Goal: Information Seeking & Learning: Check status

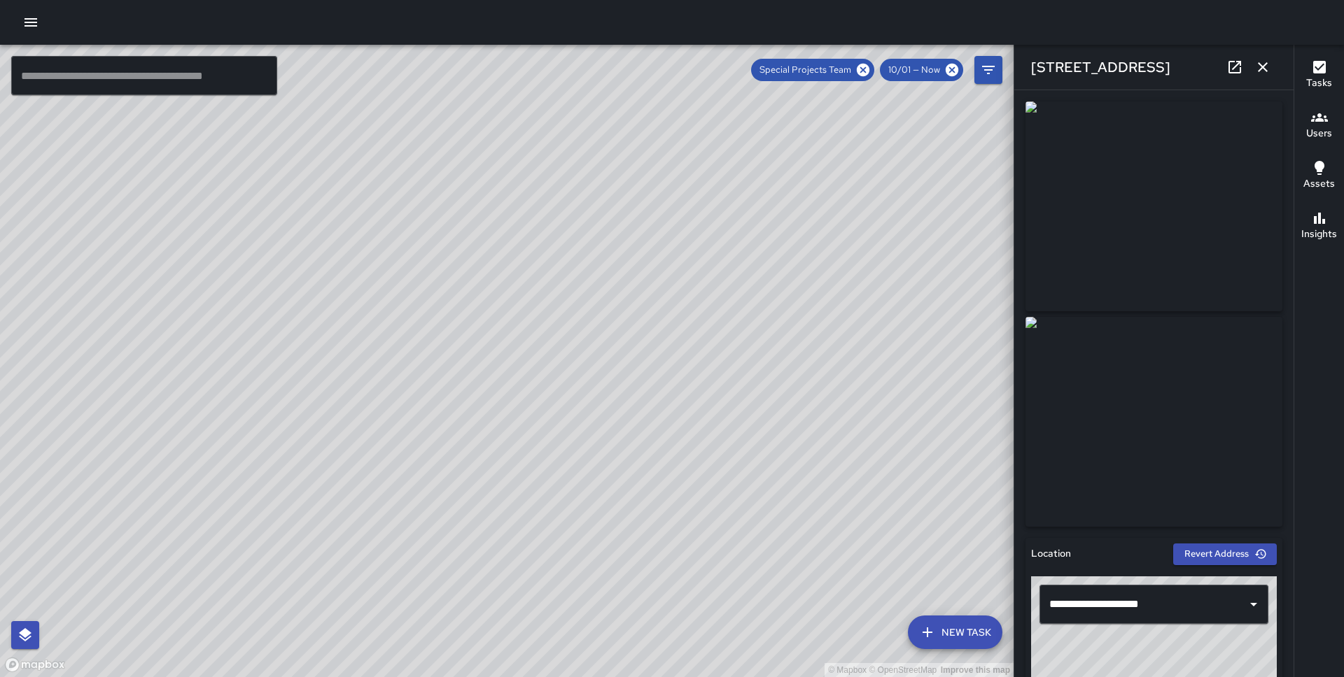
click at [36, 26] on icon "button" at bounding box center [30, 22] width 13 height 8
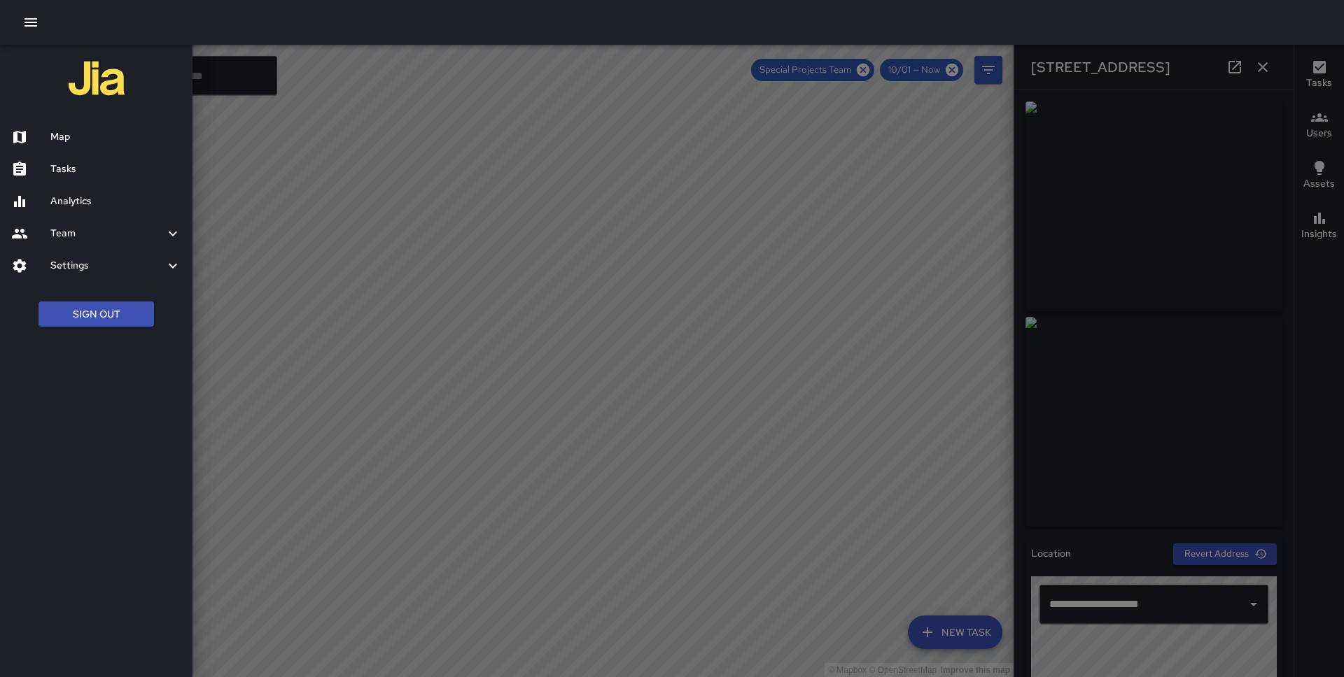
click at [877, 69] on div at bounding box center [672, 338] width 1344 height 677
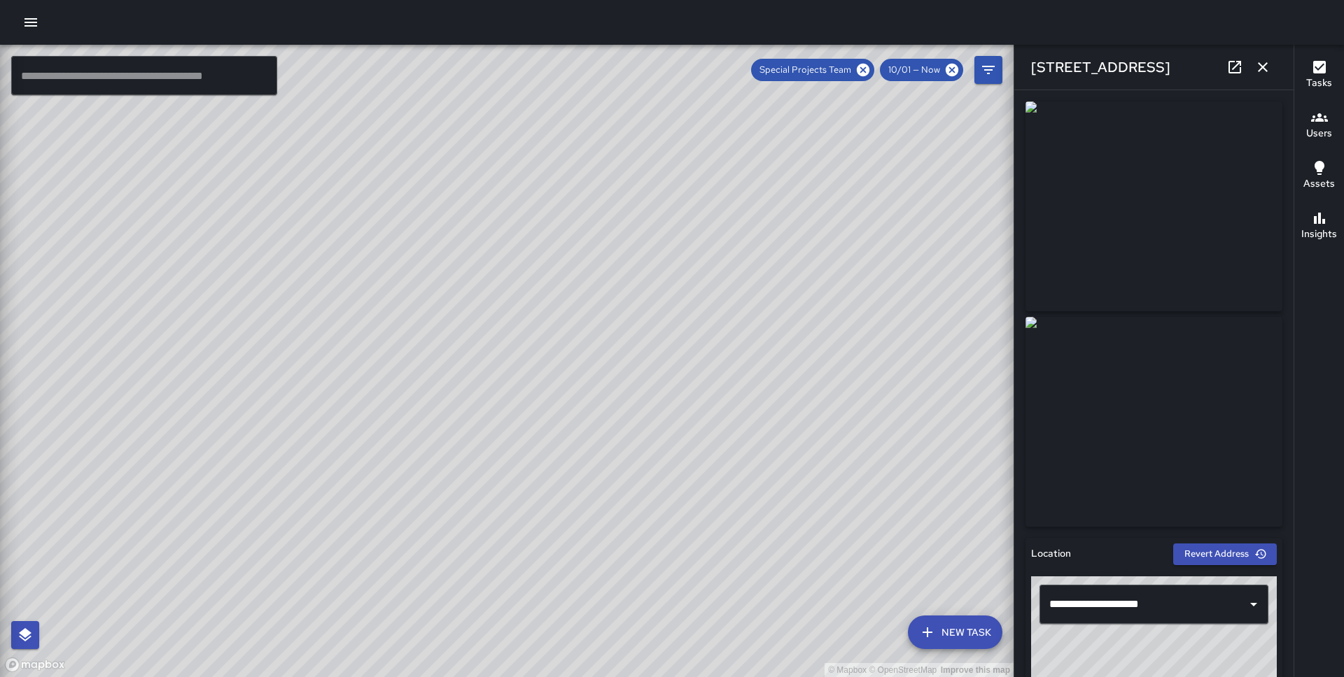
drag, startPoint x: 866, startPoint y: 69, endPoint x: 866, endPoint y: 302, distance: 233.1
click at [866, 69] on icon at bounding box center [862, 69] width 15 height 15
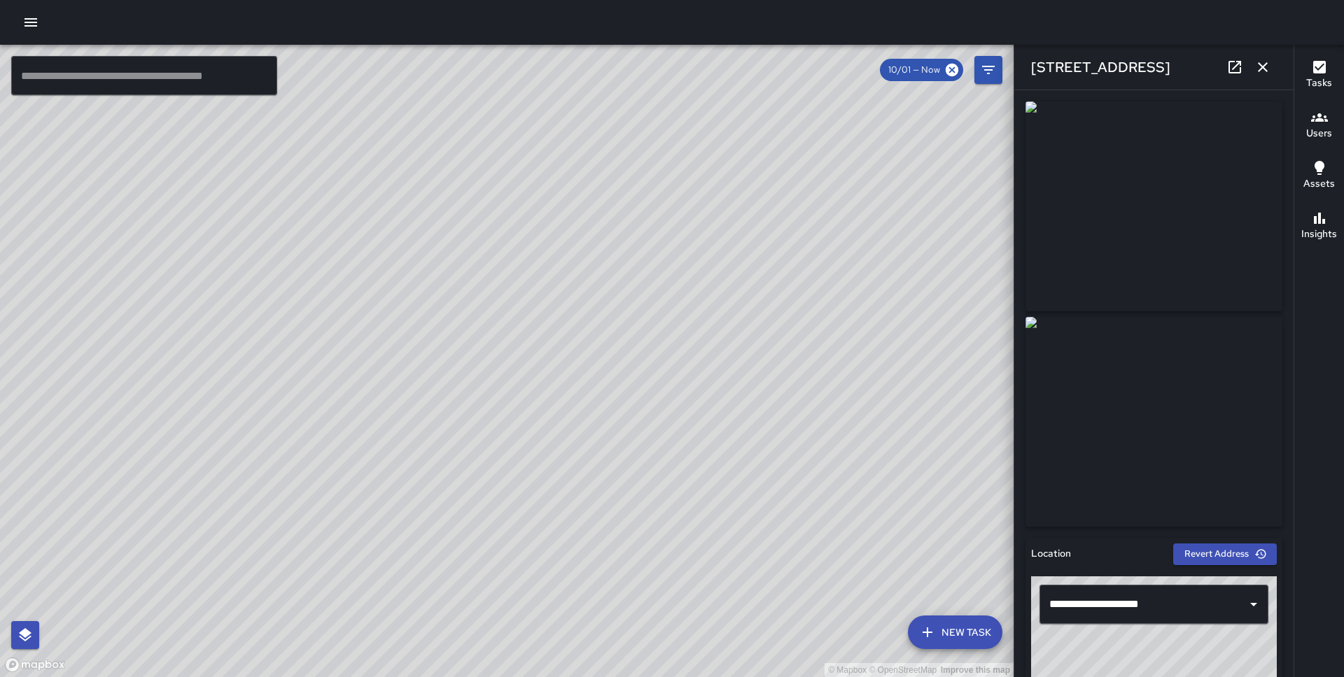
click at [819, 419] on div "© Mapbox © OpenStreetMap Improve this map DT [PERSON_NAME] [STREET_ADDRESS][US_…" at bounding box center [506, 361] width 1013 height 633
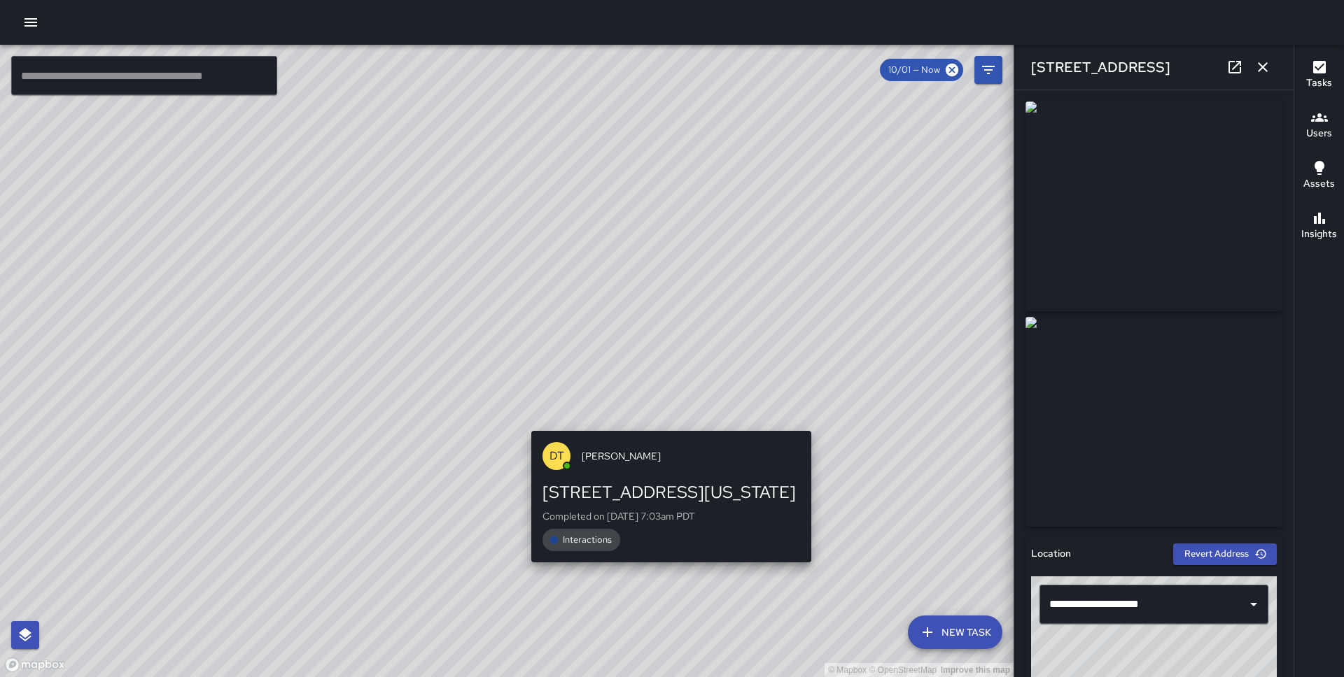
type input "**********"
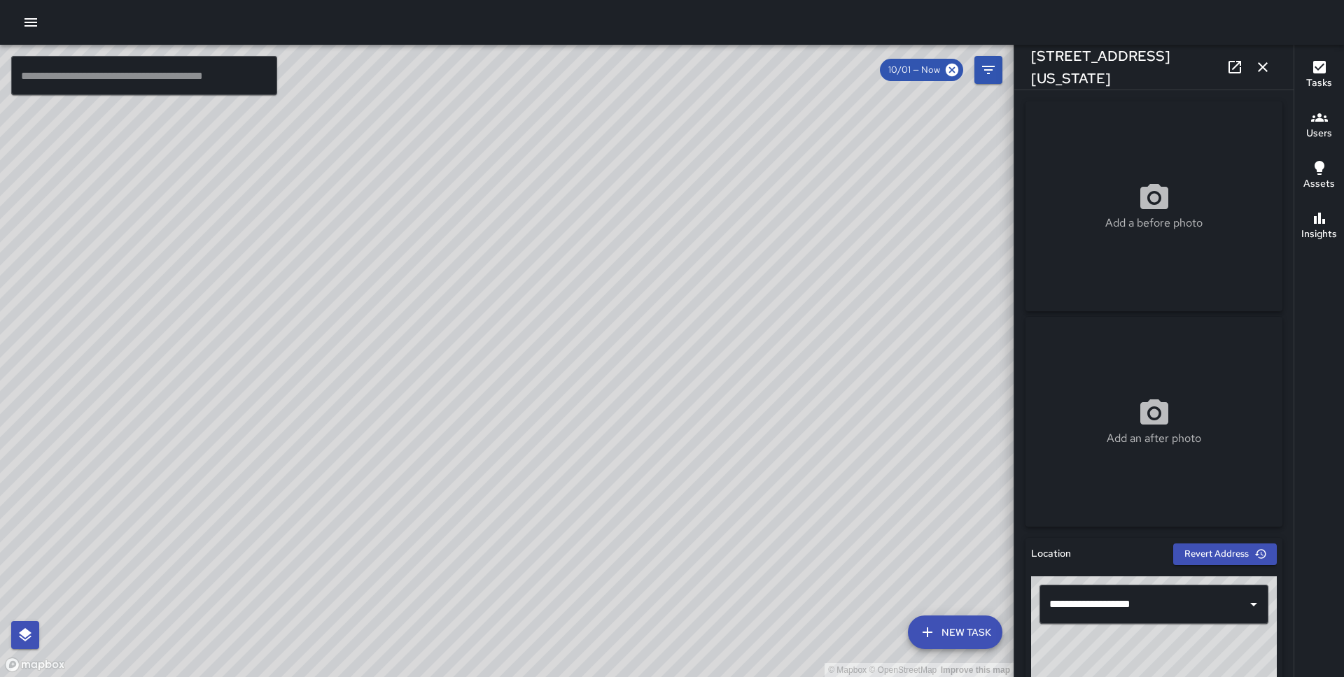
click at [26, 22] on icon "button" at bounding box center [30, 22] width 13 height 8
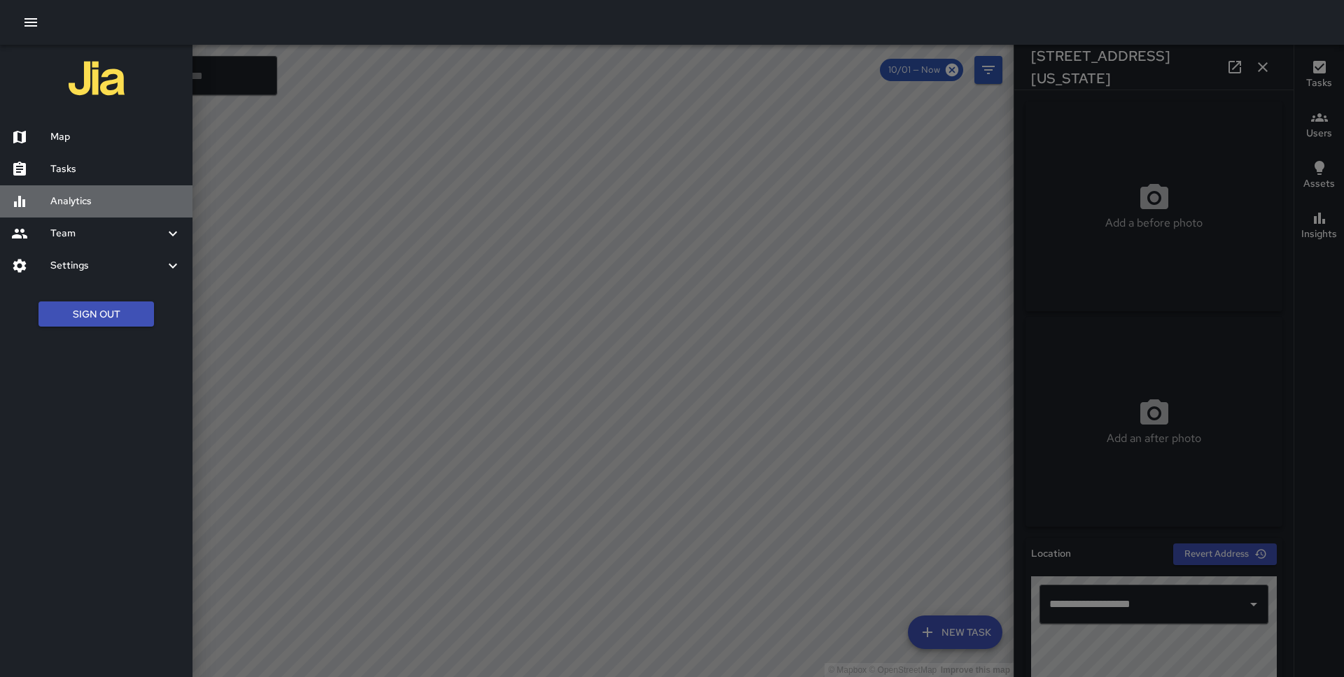
click at [86, 195] on h6 "Analytics" at bounding box center [115, 201] width 131 height 15
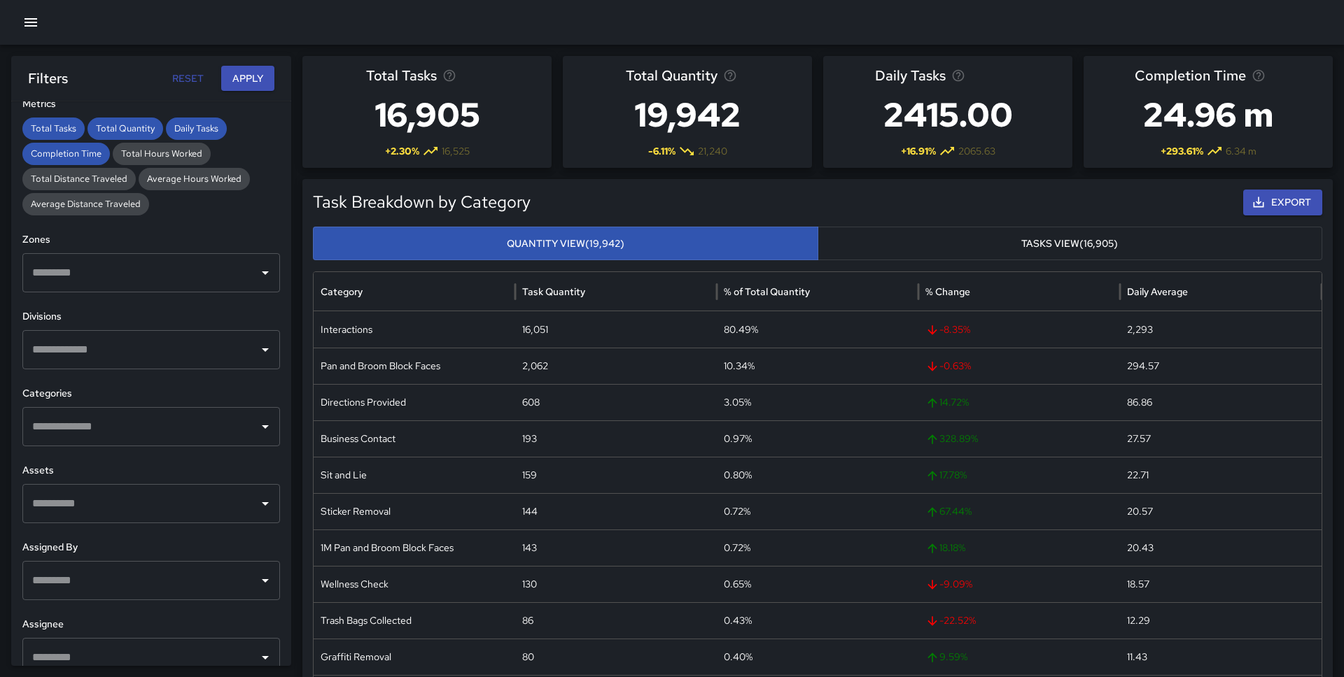
scroll to position [318, 0]
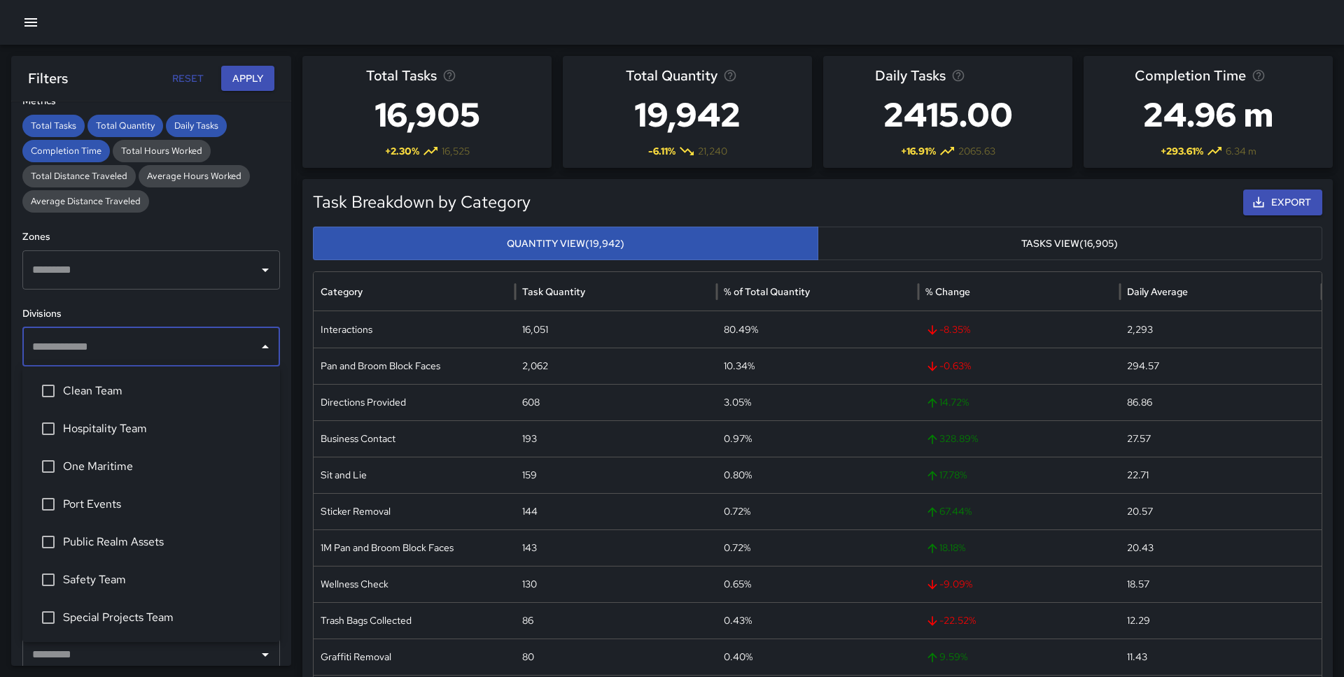
click at [168, 353] on input "text" at bounding box center [141, 347] width 224 height 27
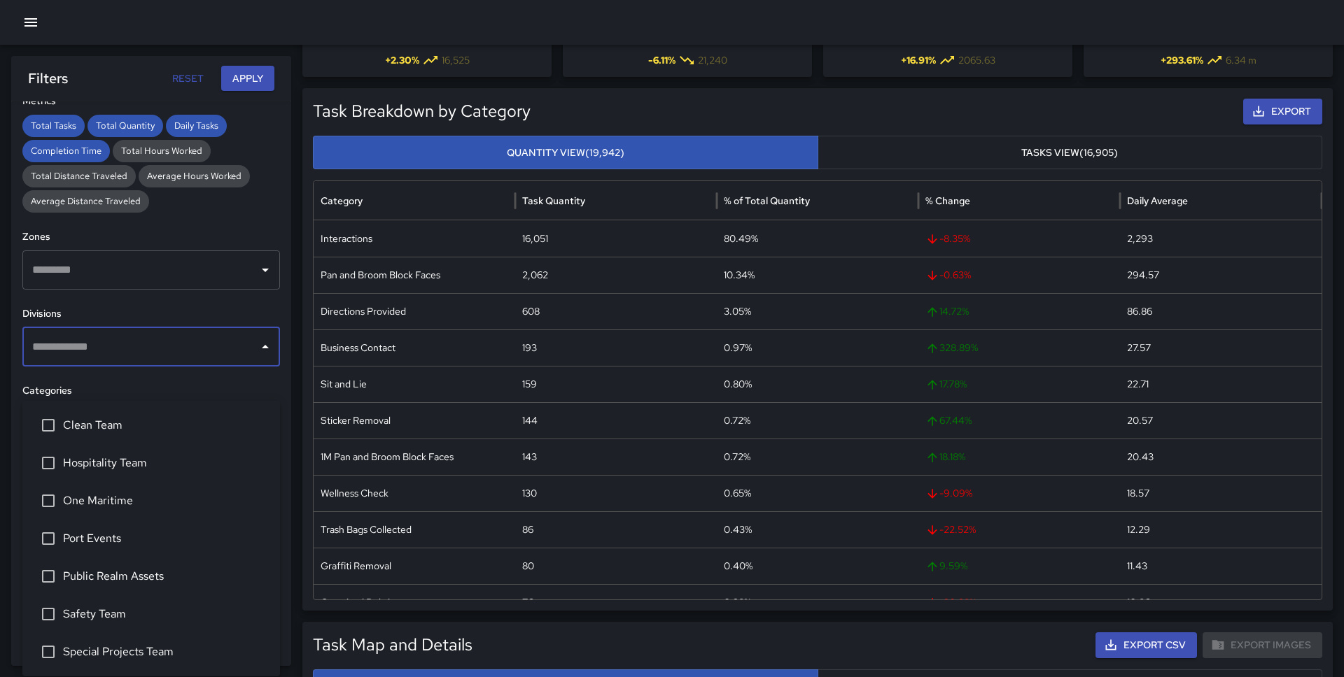
scroll to position [127, 0]
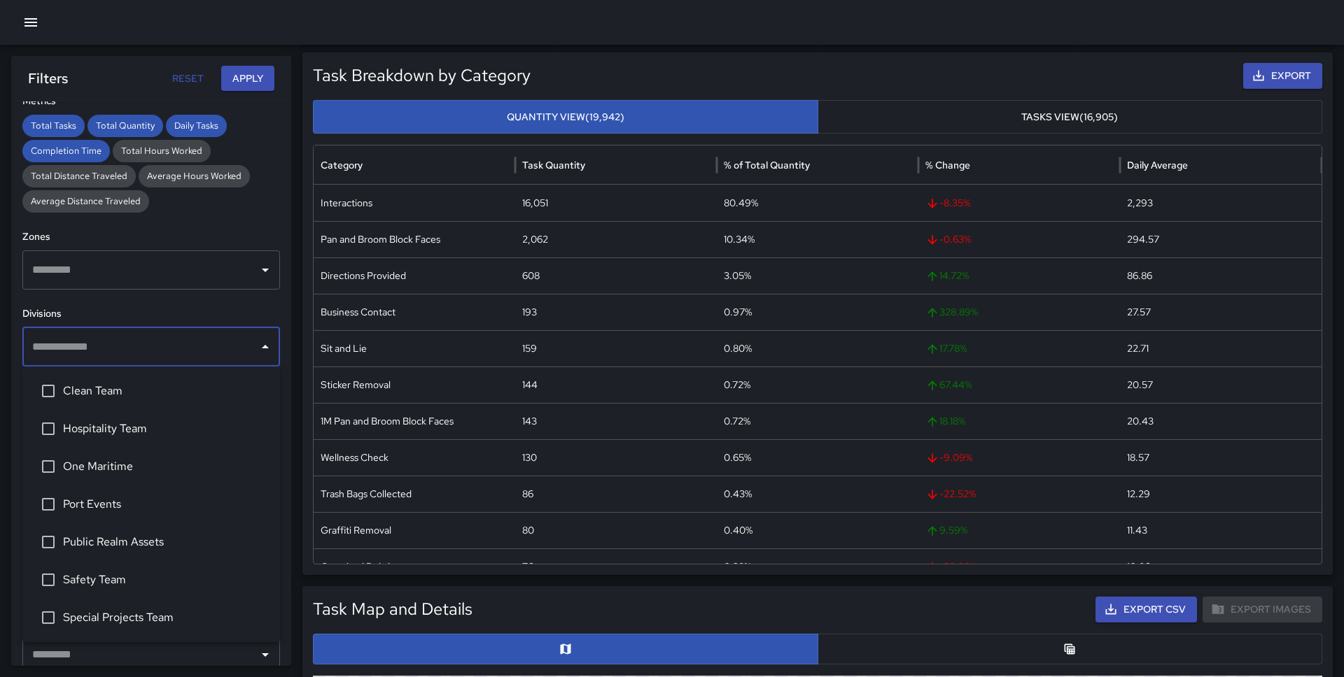
click at [115, 572] on span "Safety Team" at bounding box center [166, 580] width 206 height 17
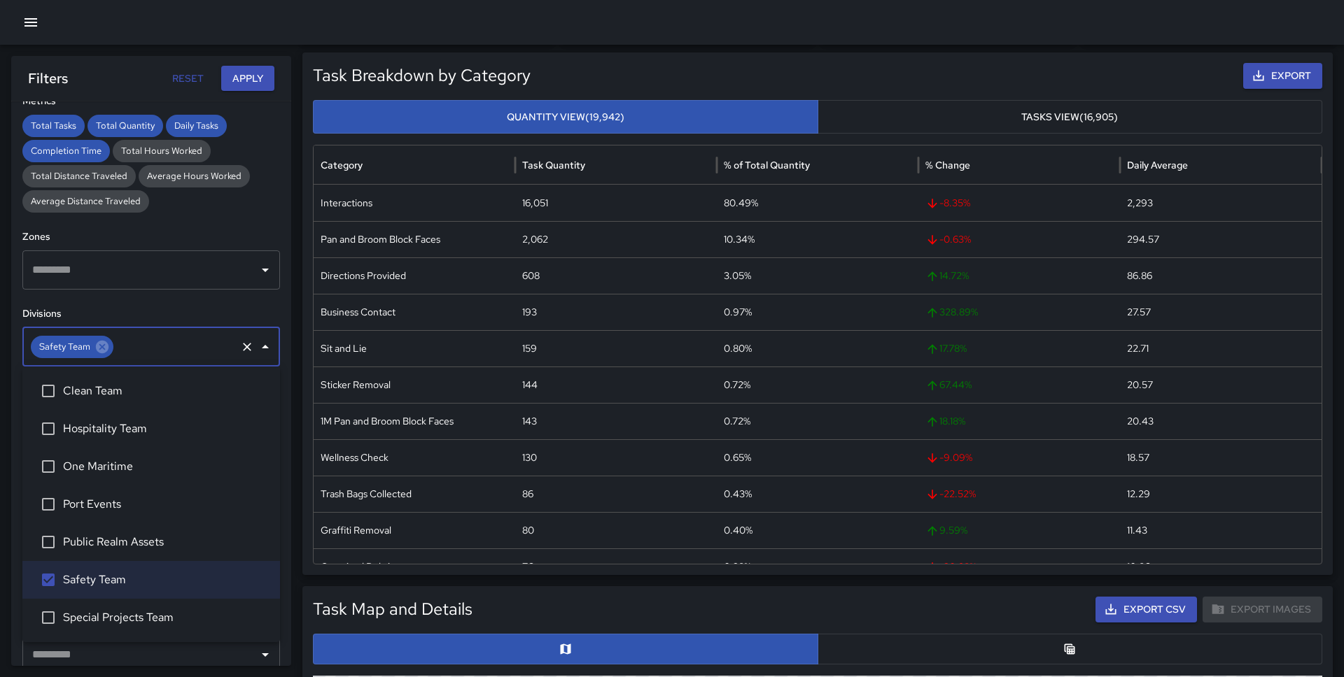
click at [146, 315] on h6 "Divisions" at bounding box center [151, 314] width 258 height 15
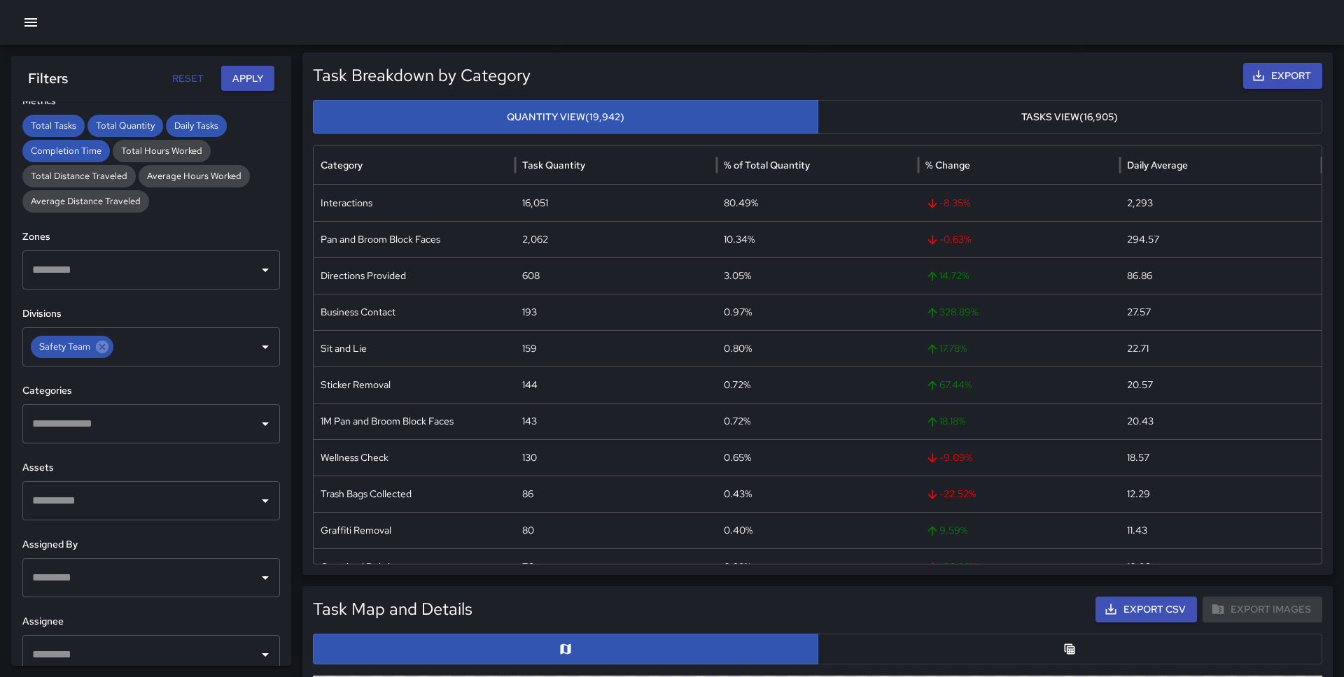
scroll to position [338, 0]
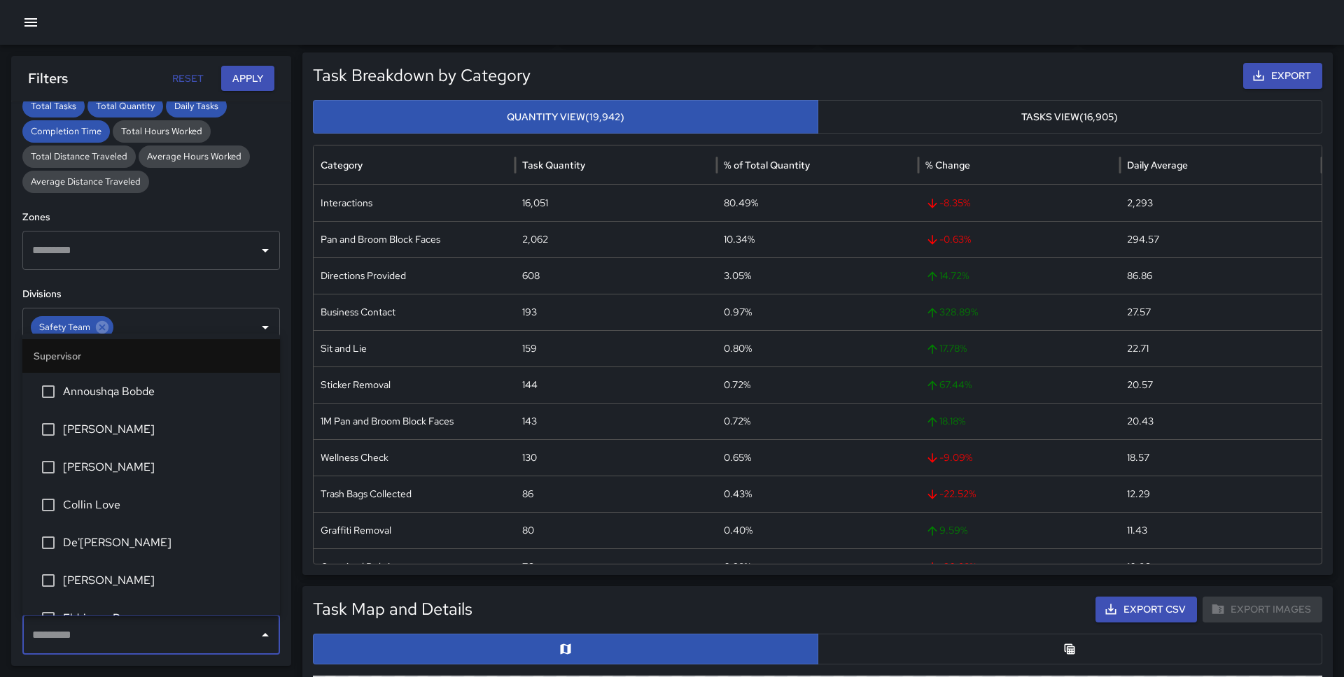
click at [65, 637] on input "text" at bounding box center [141, 635] width 224 height 27
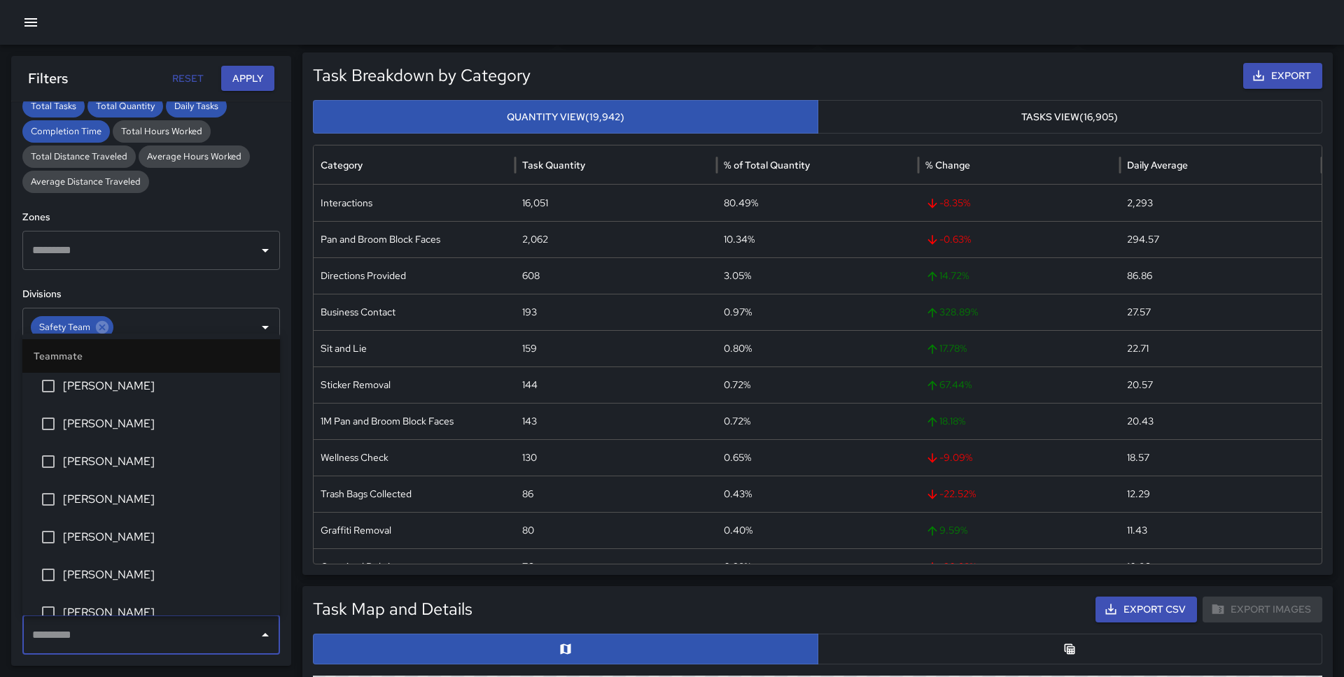
scroll to position [720, 0]
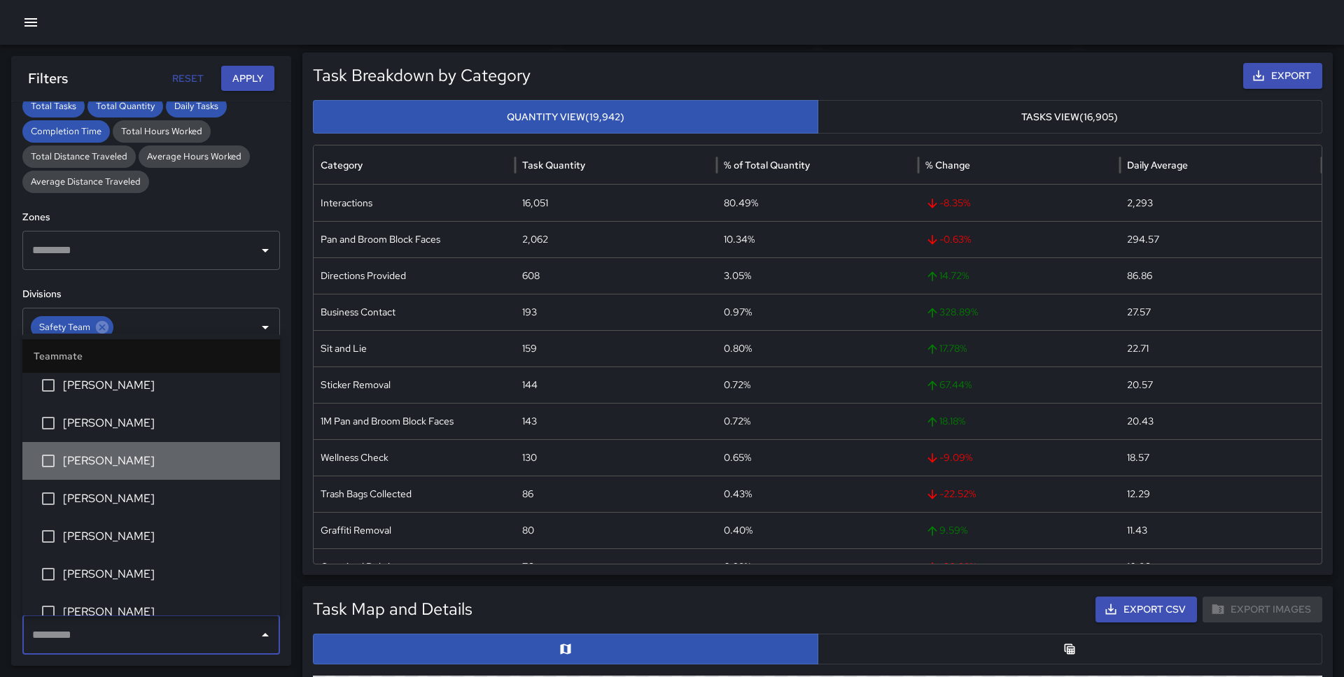
click at [136, 451] on li "[PERSON_NAME]" at bounding box center [151, 461] width 258 height 38
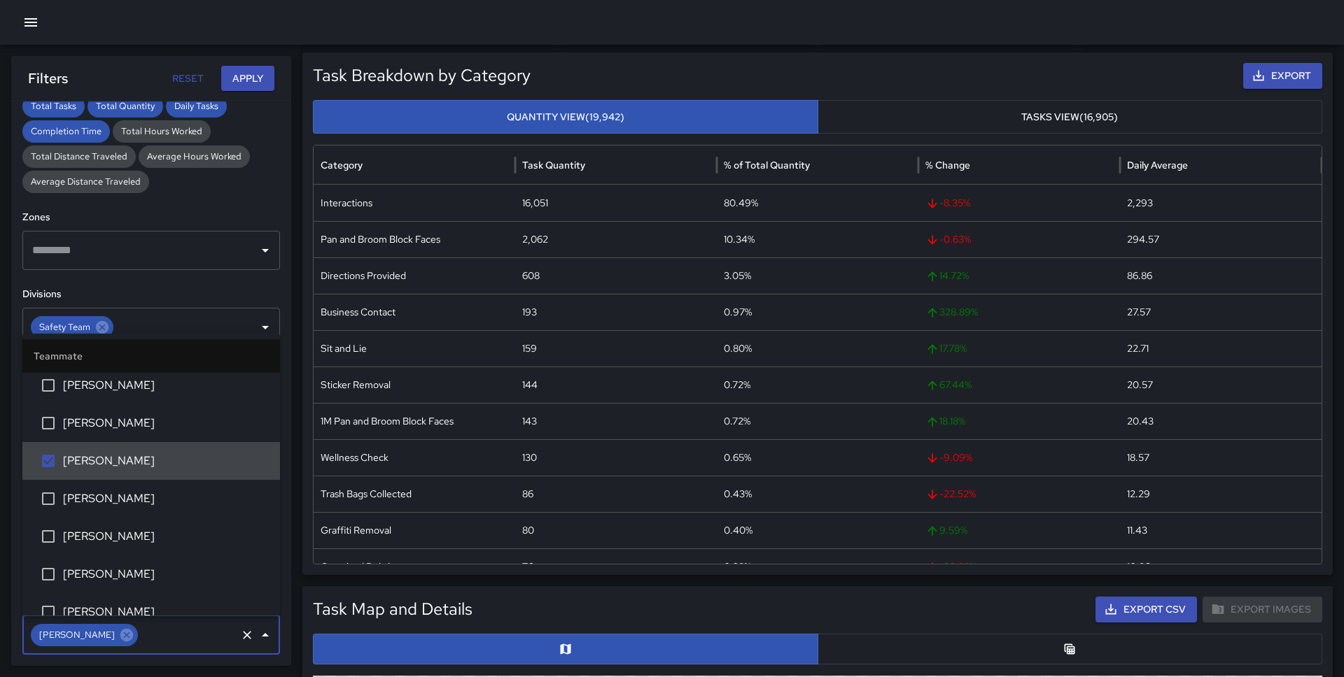
click at [132, 503] on span "[PERSON_NAME]" at bounding box center [166, 499] width 206 height 17
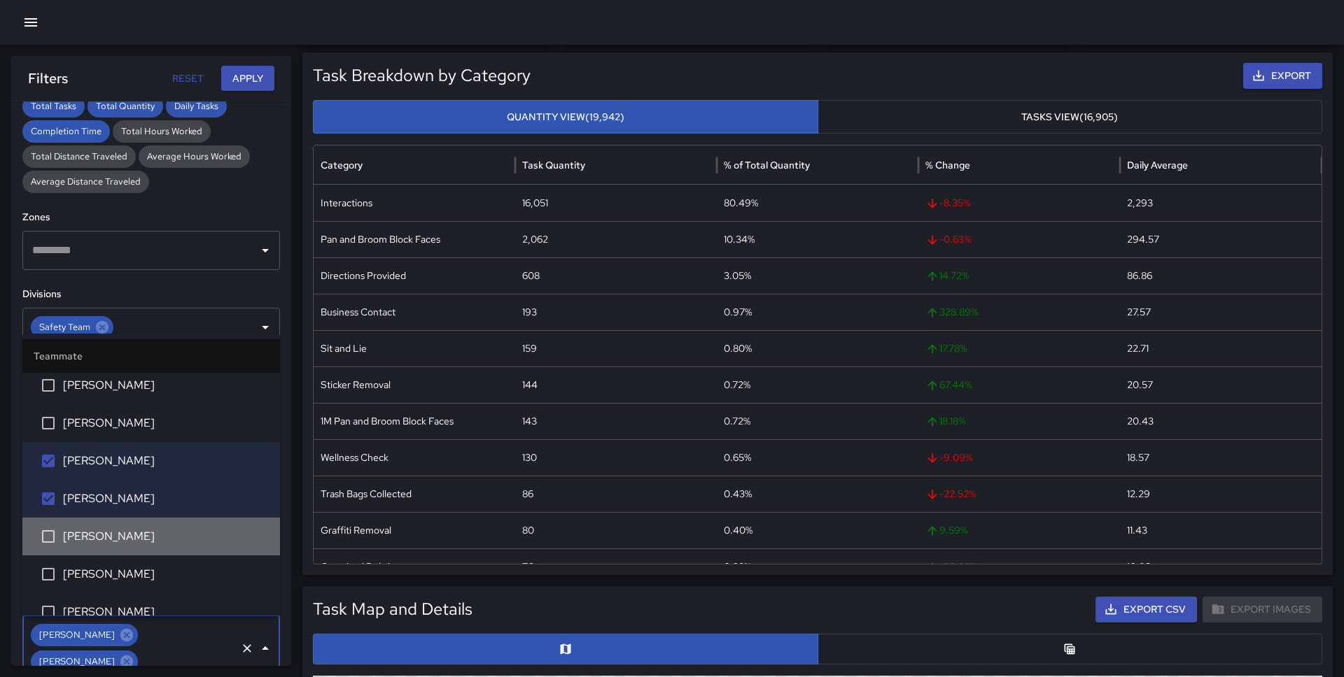
click at [128, 531] on span "[PERSON_NAME]" at bounding box center [166, 536] width 206 height 17
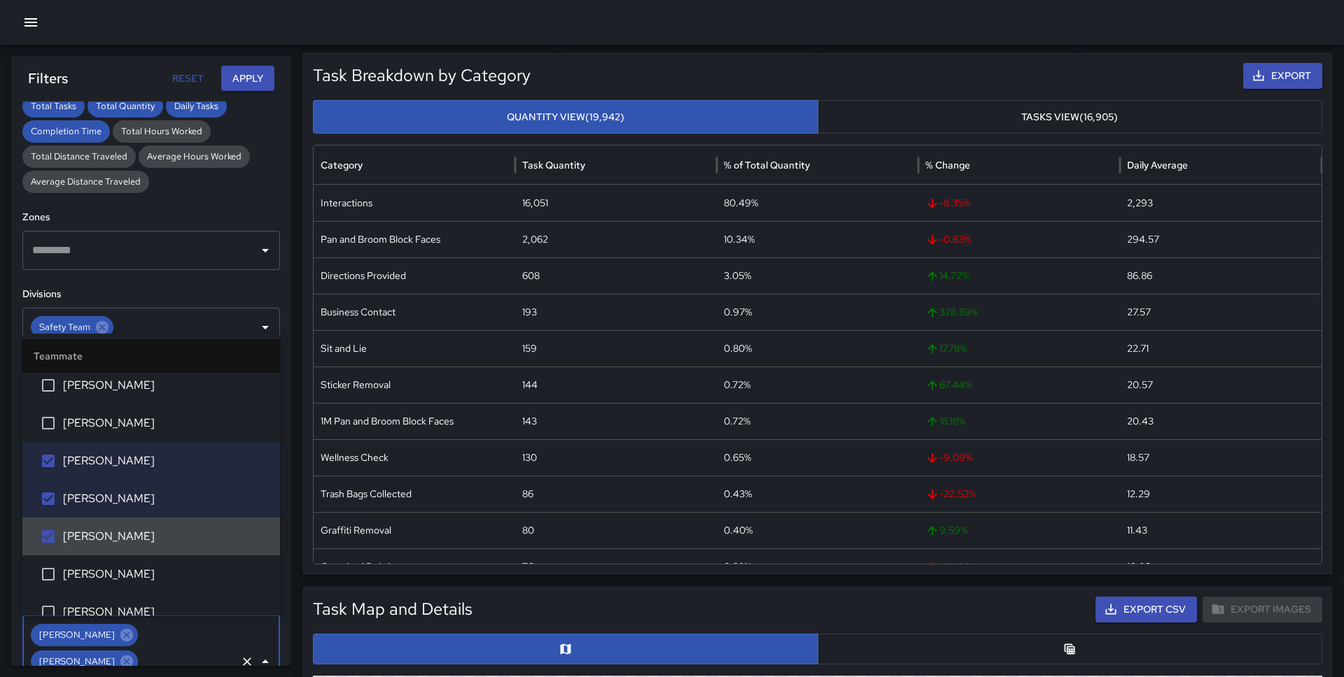
click at [119, 573] on span "[PERSON_NAME]" at bounding box center [166, 574] width 206 height 17
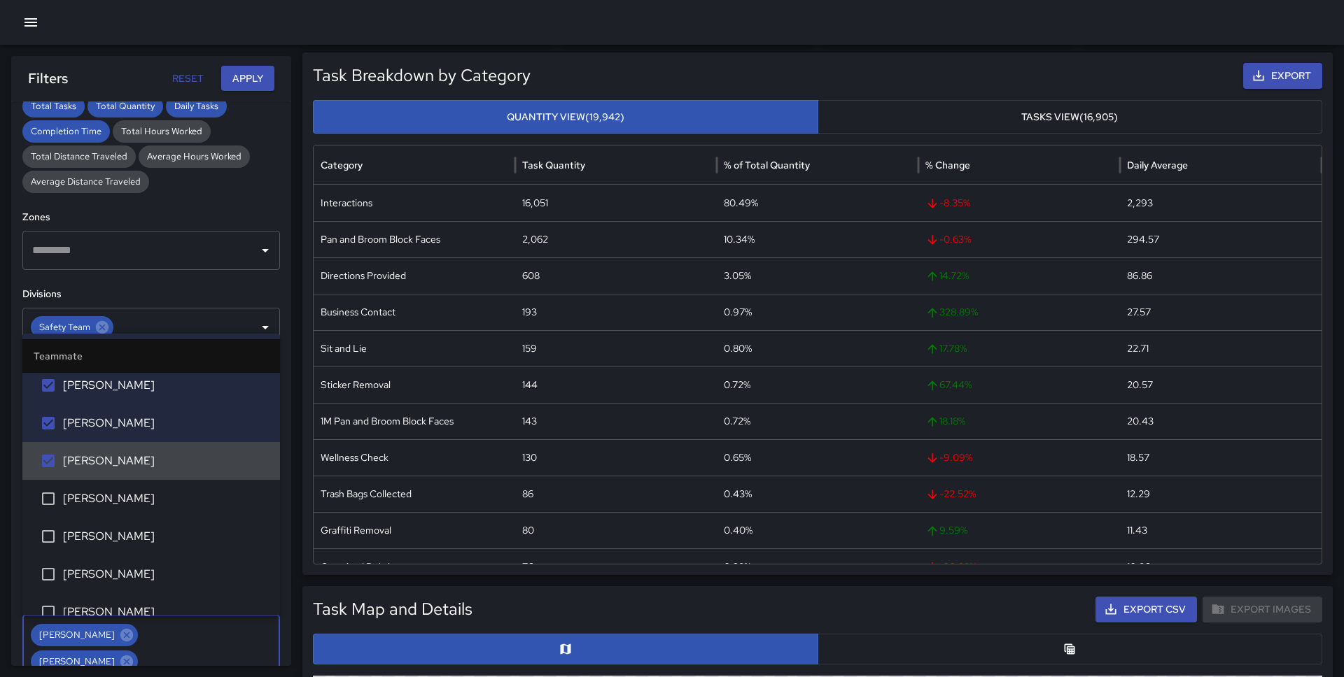
scroll to position [843, 0]
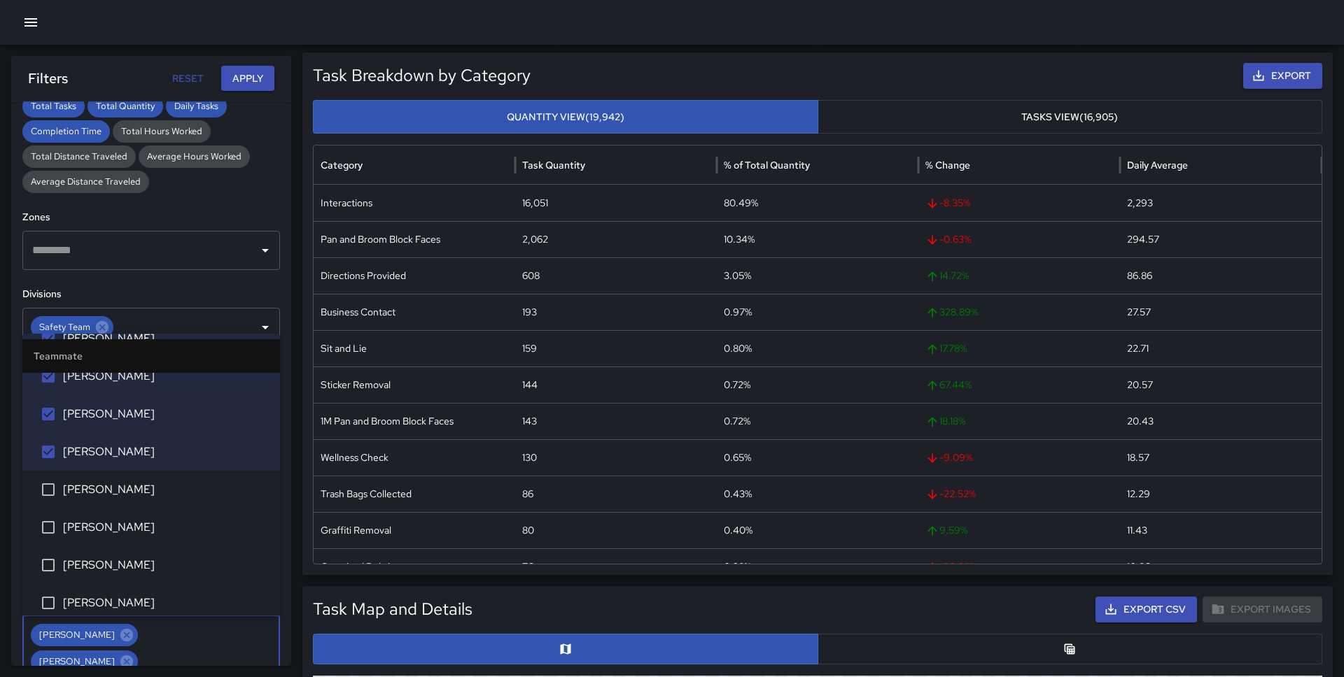
click at [127, 490] on span "[PERSON_NAME]" at bounding box center [166, 490] width 206 height 17
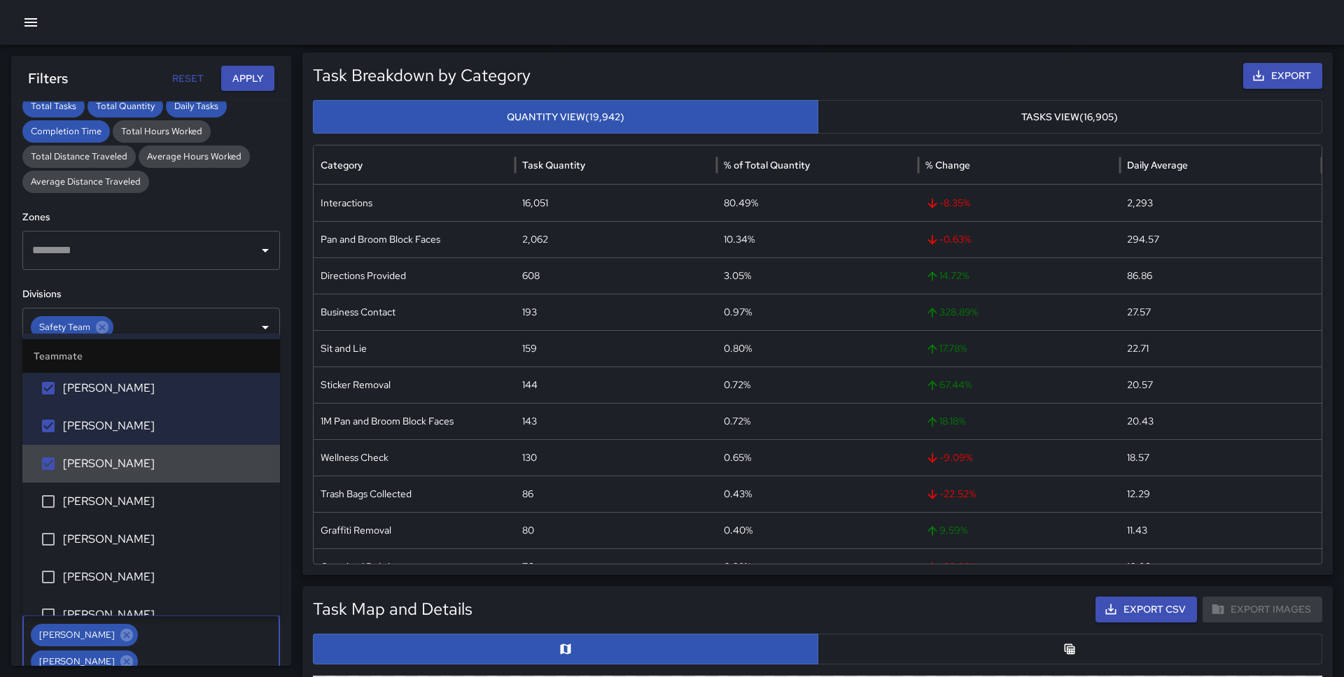
scroll to position [876, 0]
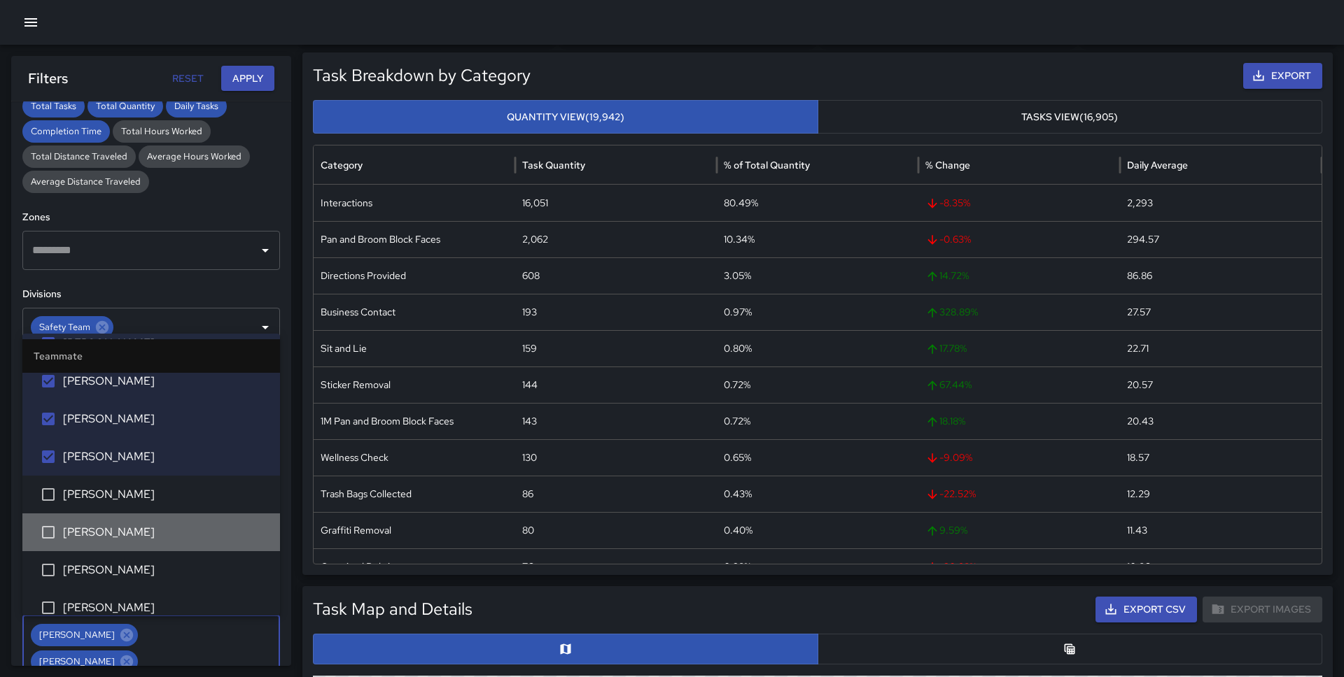
click at [118, 524] on span "[PERSON_NAME]" at bounding box center [166, 532] width 206 height 17
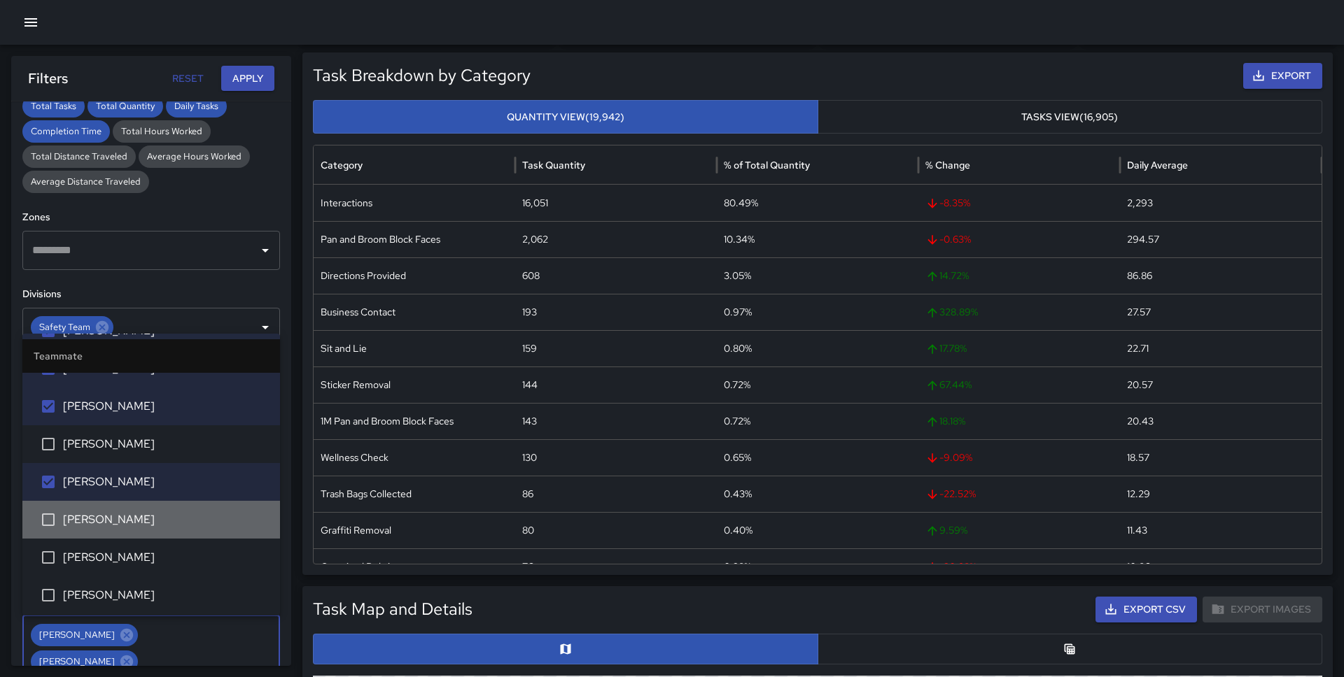
click at [118, 524] on span "[PERSON_NAME]" at bounding box center [166, 520] width 206 height 17
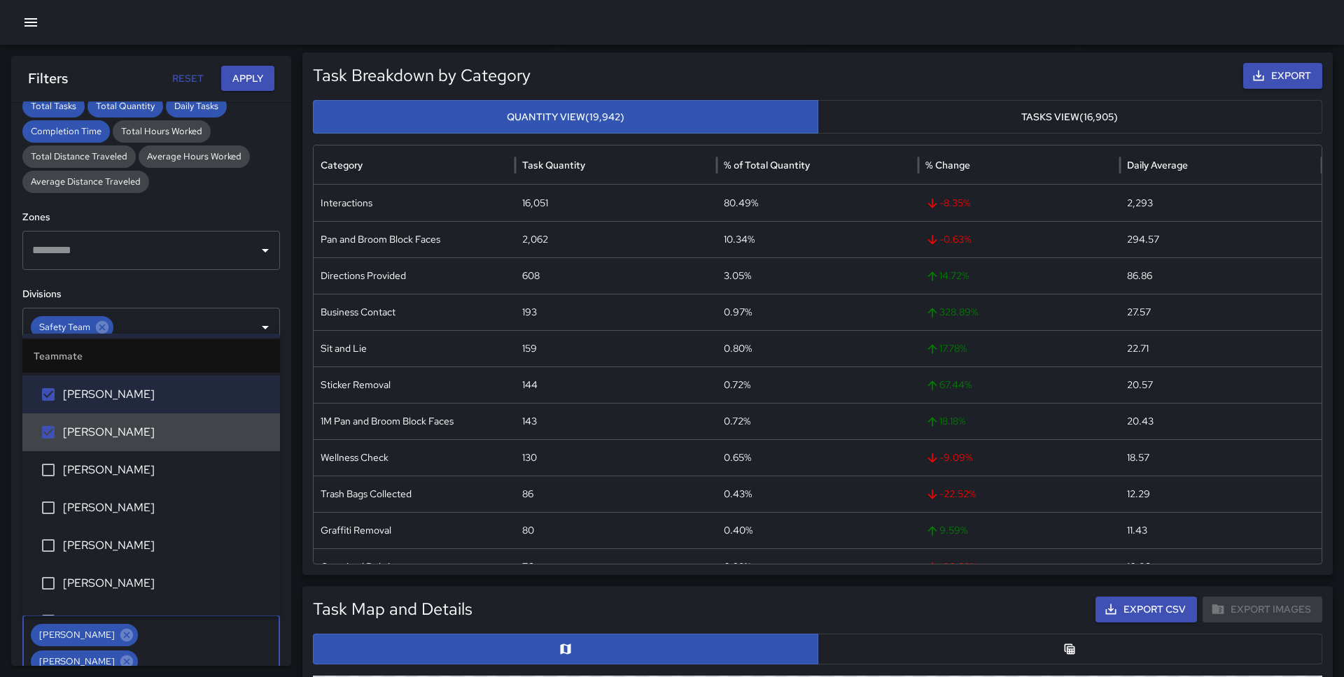
click at [118, 517] on li "[PERSON_NAME]" at bounding box center [151, 508] width 258 height 38
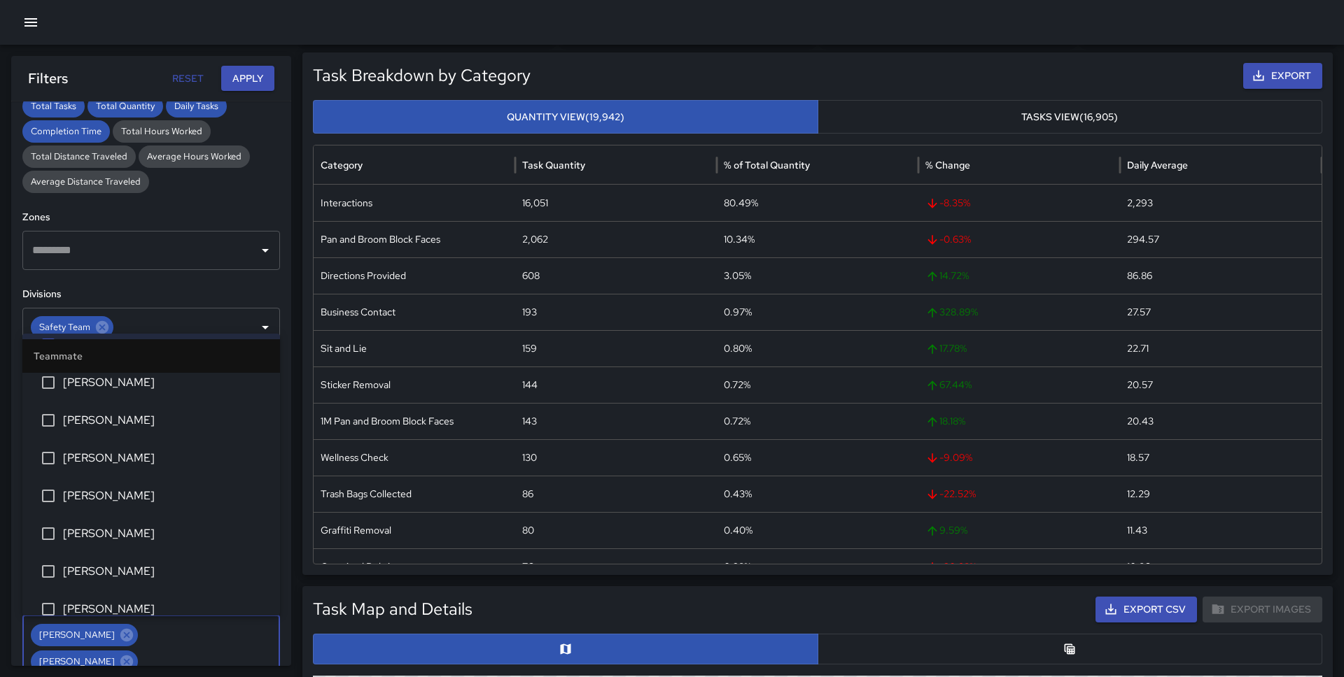
click at [120, 493] on span "[PERSON_NAME]" at bounding box center [166, 496] width 206 height 17
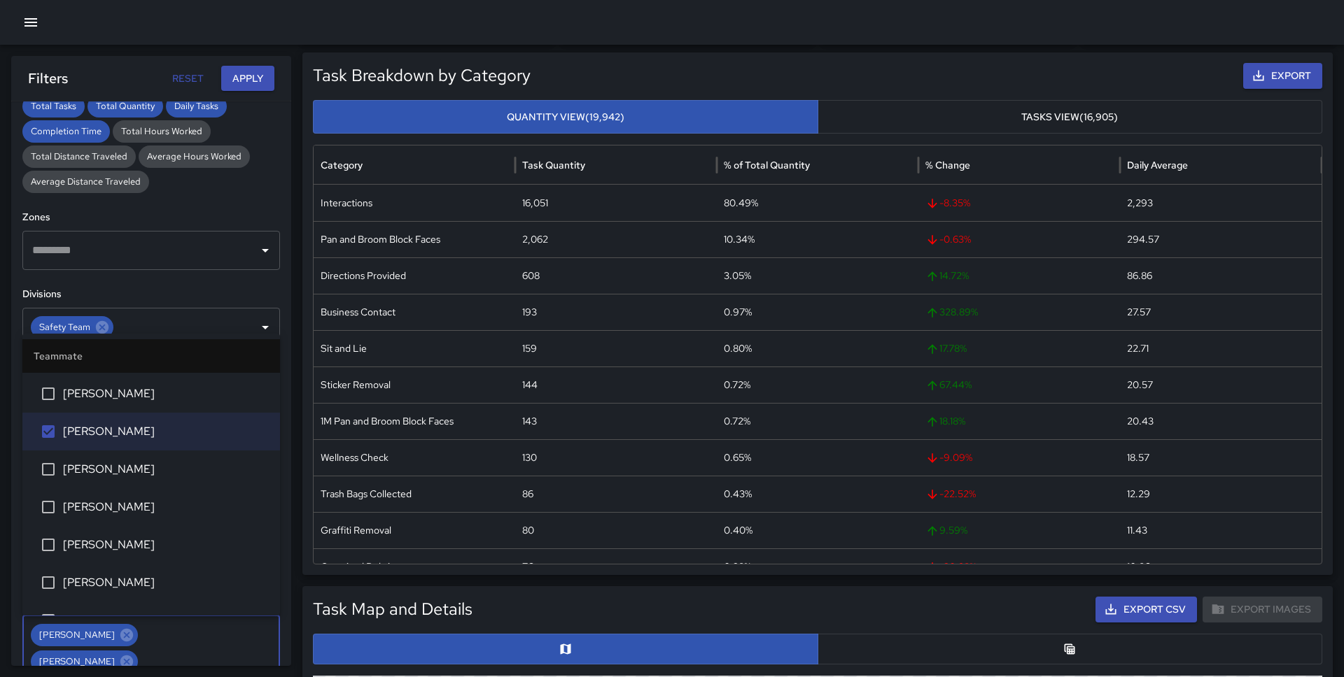
click at [122, 458] on li "[PERSON_NAME]" at bounding box center [151, 470] width 258 height 38
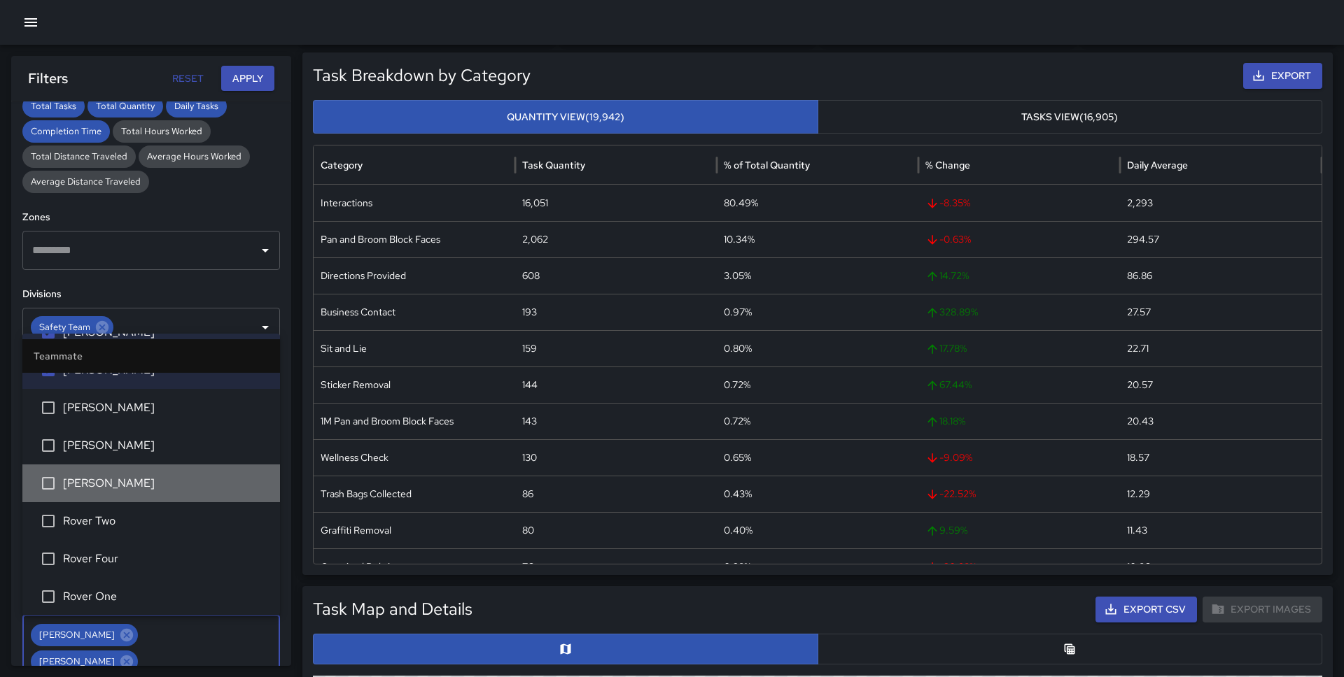
click at [117, 486] on span "[PERSON_NAME]" at bounding box center [166, 483] width 206 height 17
click at [114, 510] on li "Rover Two" at bounding box center [151, 522] width 258 height 38
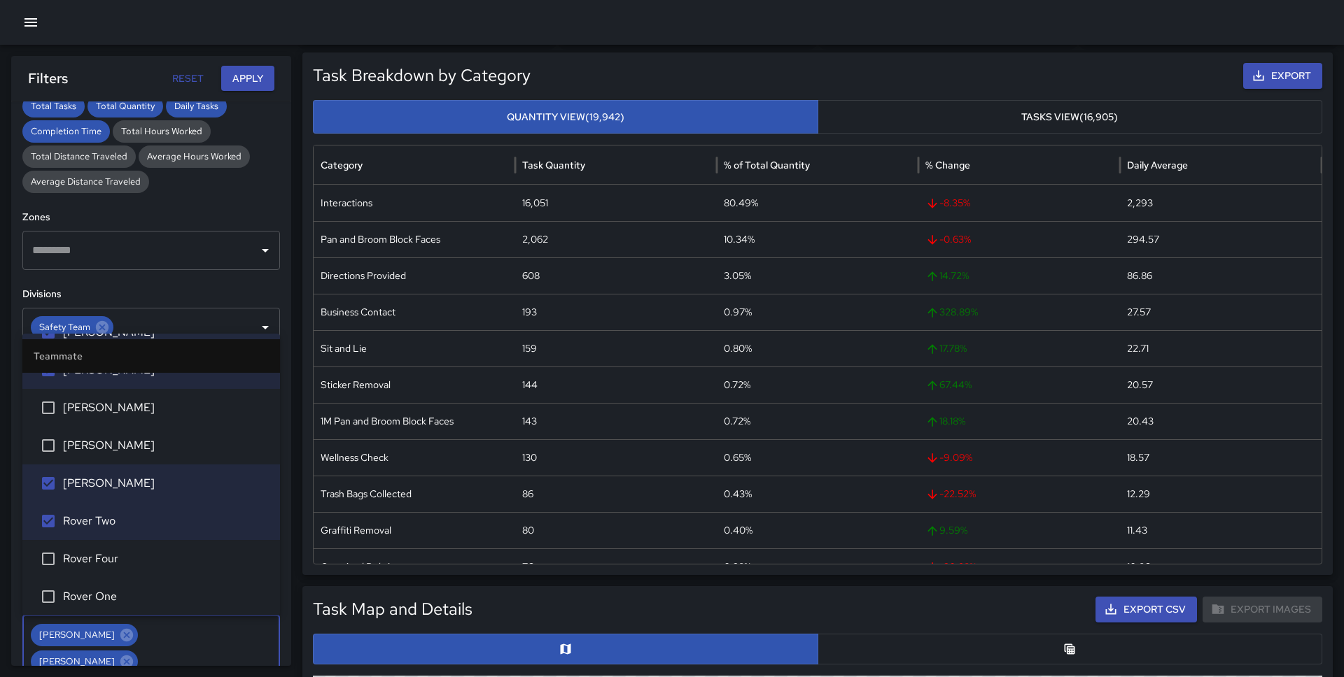
click at [110, 560] on span "Rover Four" at bounding box center [166, 559] width 206 height 17
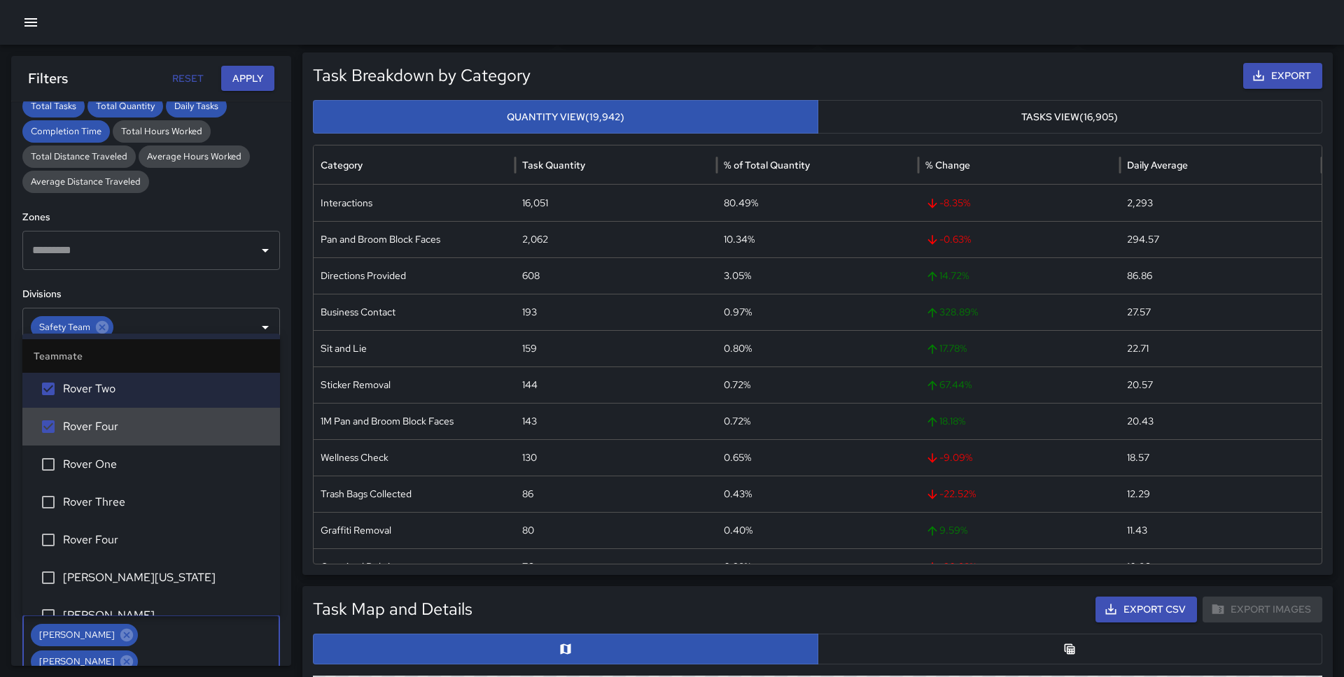
scroll to position [1477, 0]
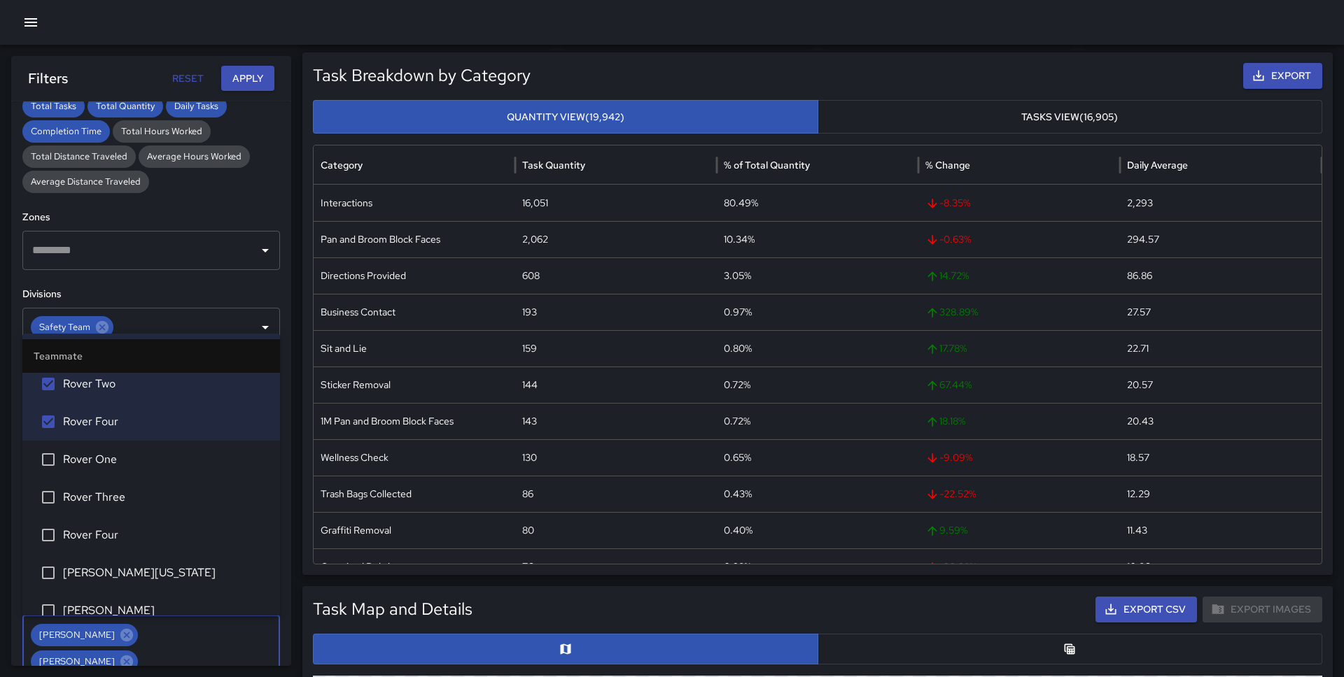
click at [112, 462] on span "Rover One" at bounding box center [166, 459] width 206 height 17
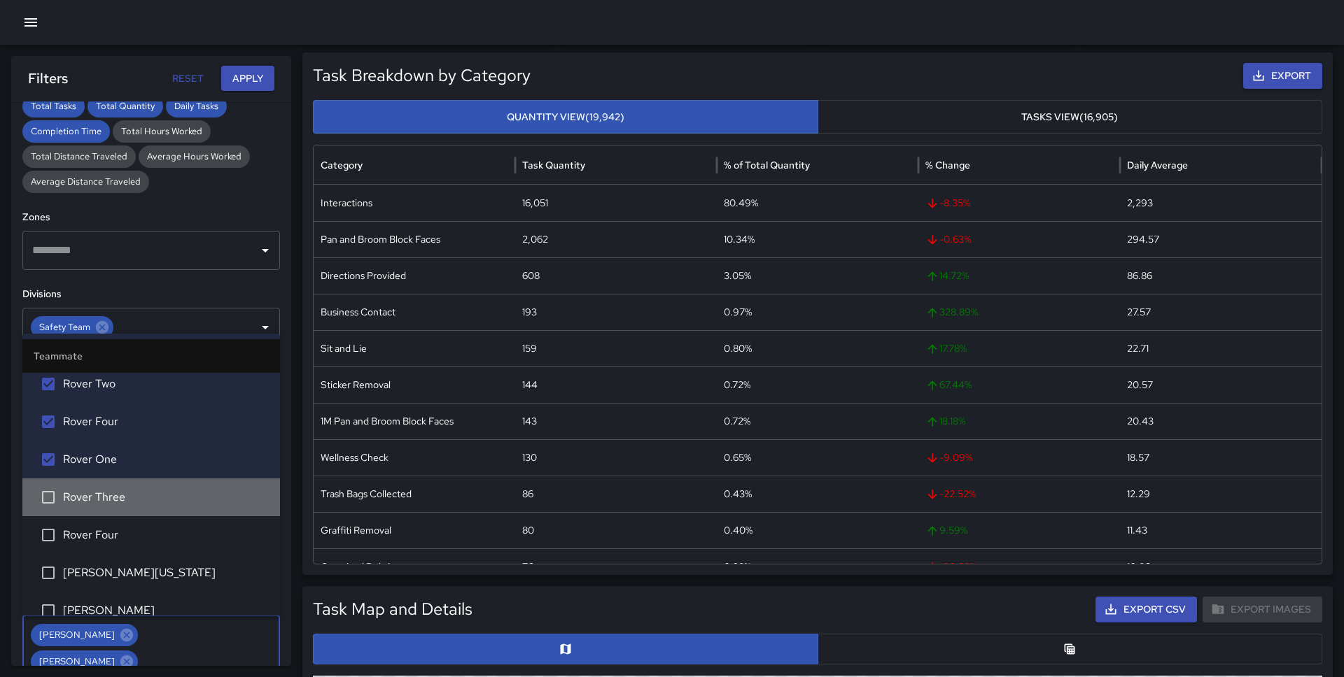
click at [112, 497] on span "Rover Three" at bounding box center [166, 497] width 206 height 17
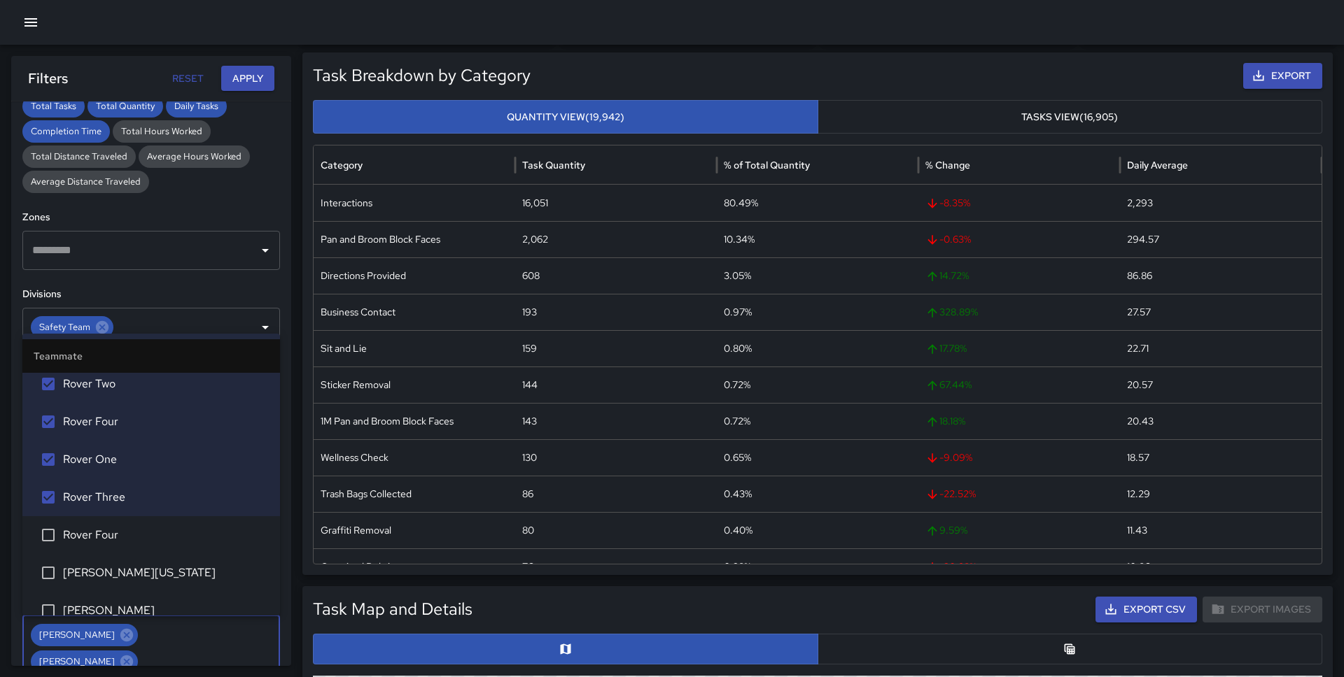
click at [111, 540] on span "Rover Four" at bounding box center [166, 535] width 206 height 17
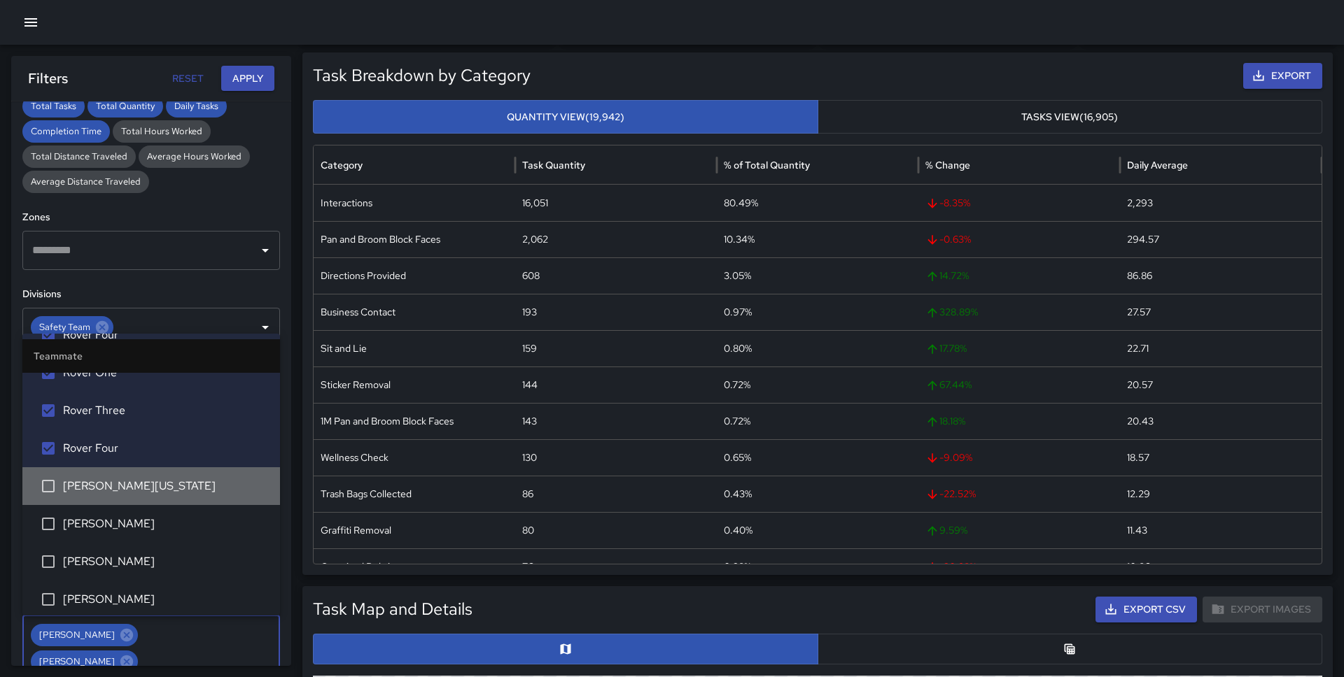
click at [120, 491] on span "[PERSON_NAME][US_STATE]" at bounding box center [166, 486] width 206 height 17
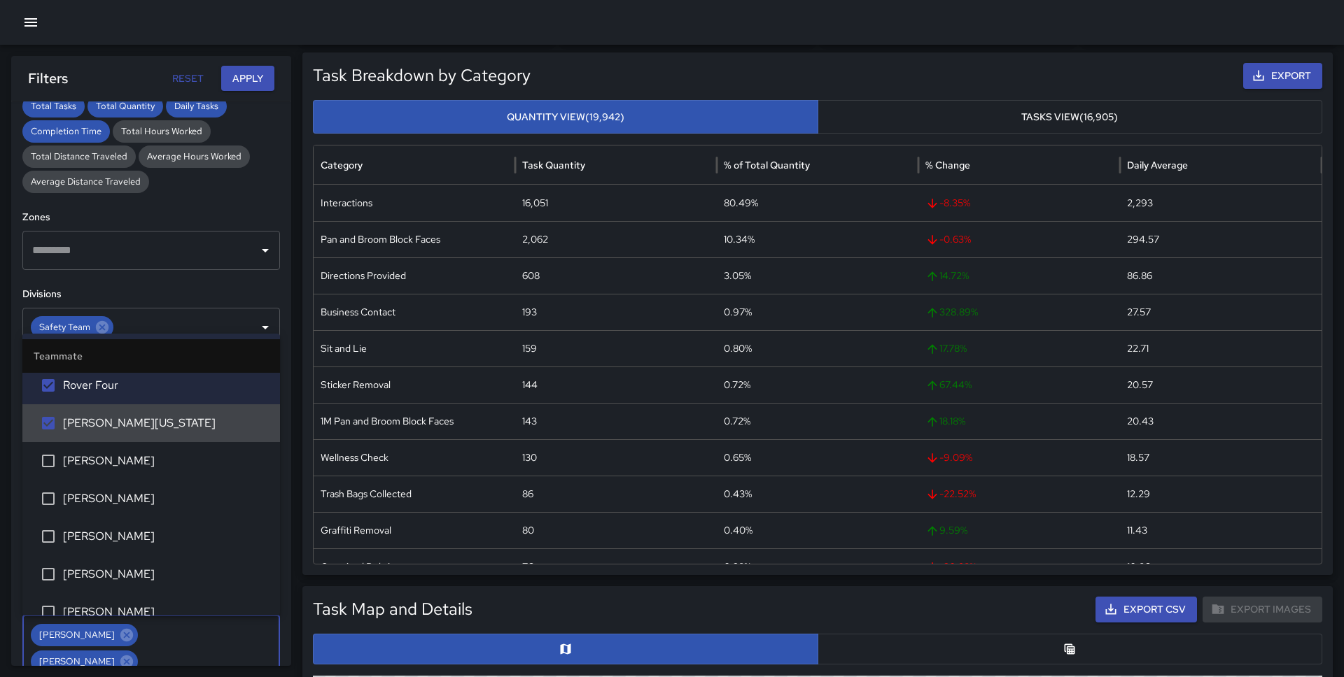
scroll to position [1635, 0]
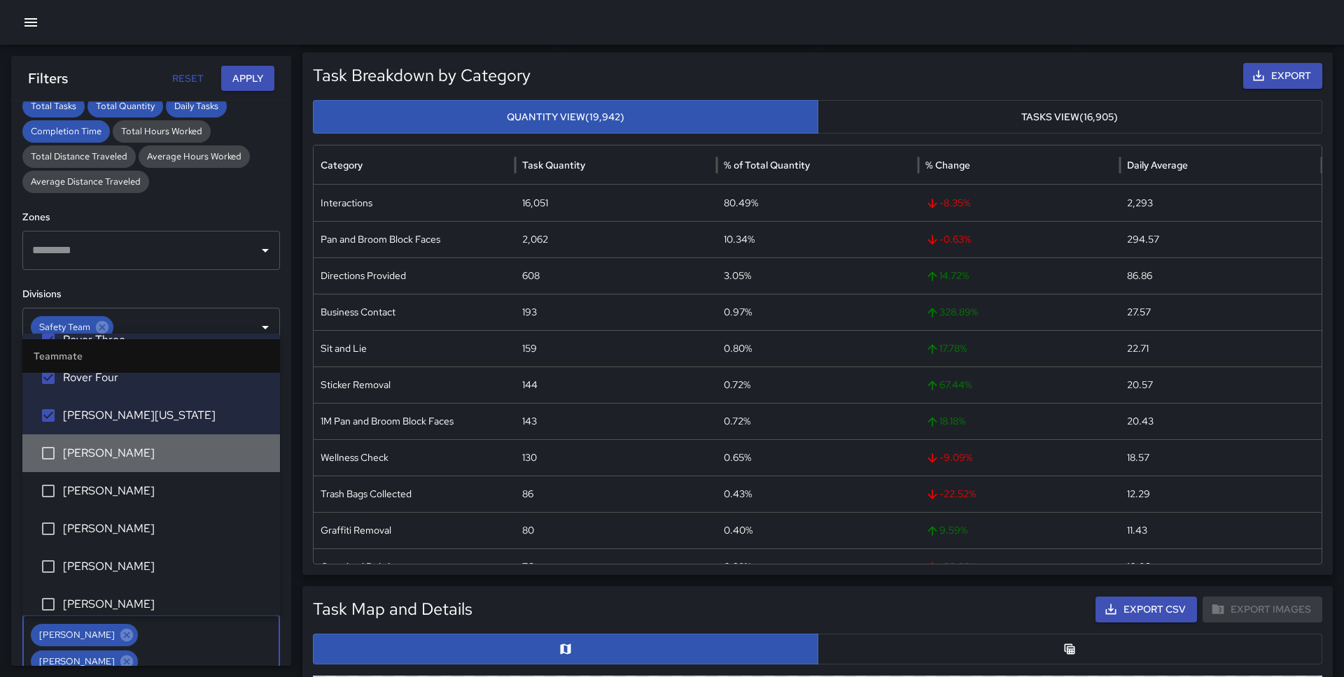
click at [120, 455] on span "[PERSON_NAME]" at bounding box center [166, 453] width 206 height 17
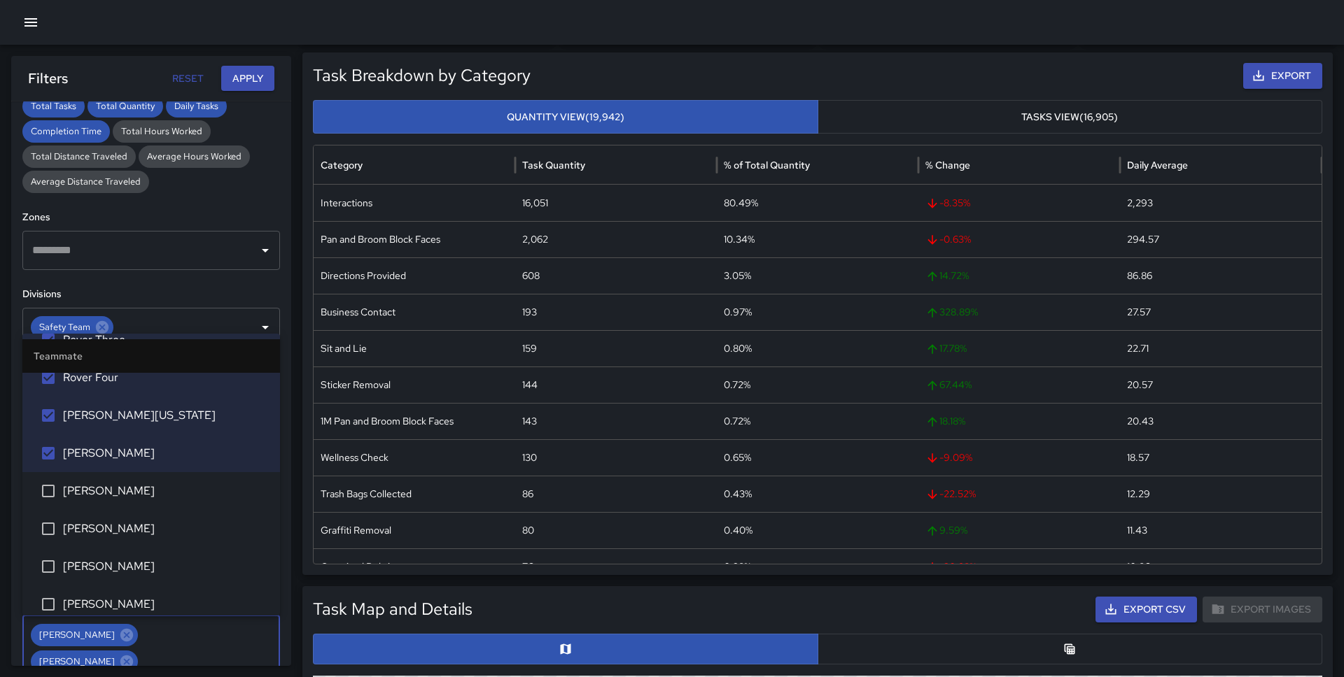
click at [120, 480] on li "[PERSON_NAME]" at bounding box center [151, 491] width 258 height 38
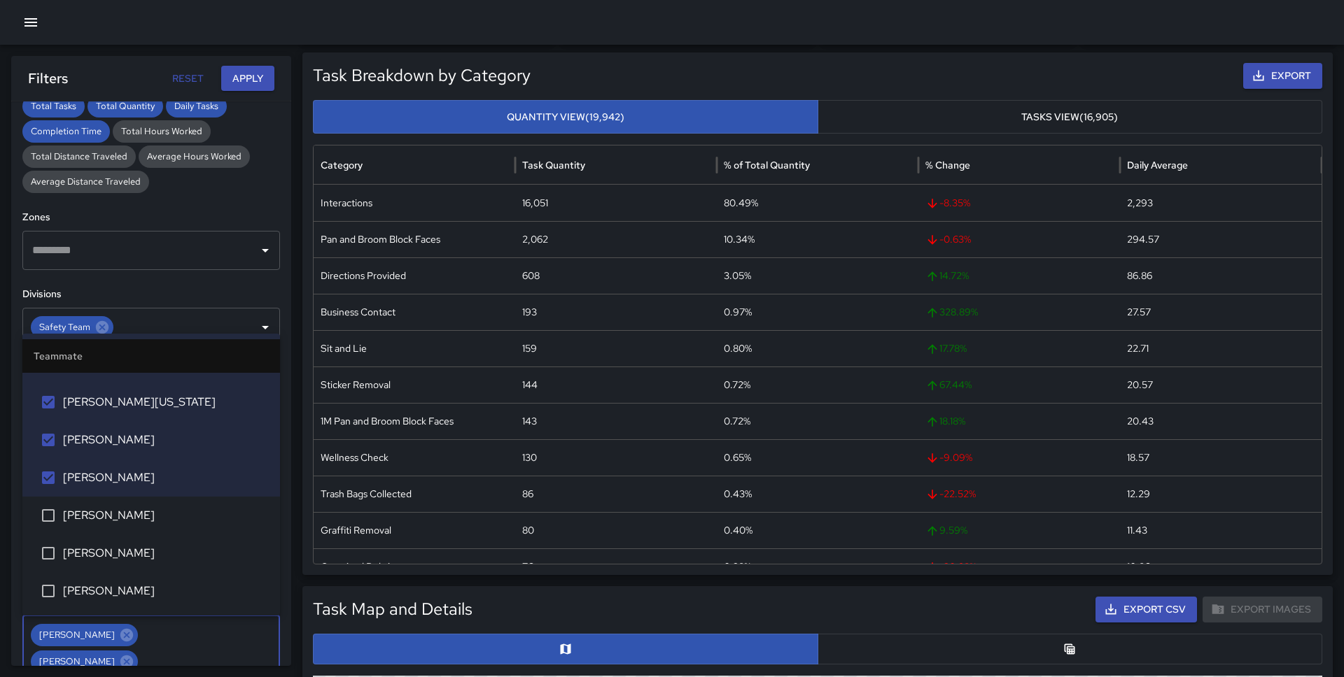
click at [119, 542] on li "[PERSON_NAME]" at bounding box center [151, 554] width 258 height 38
click at [234, 284] on div "**********" at bounding box center [151, 383] width 280 height 565
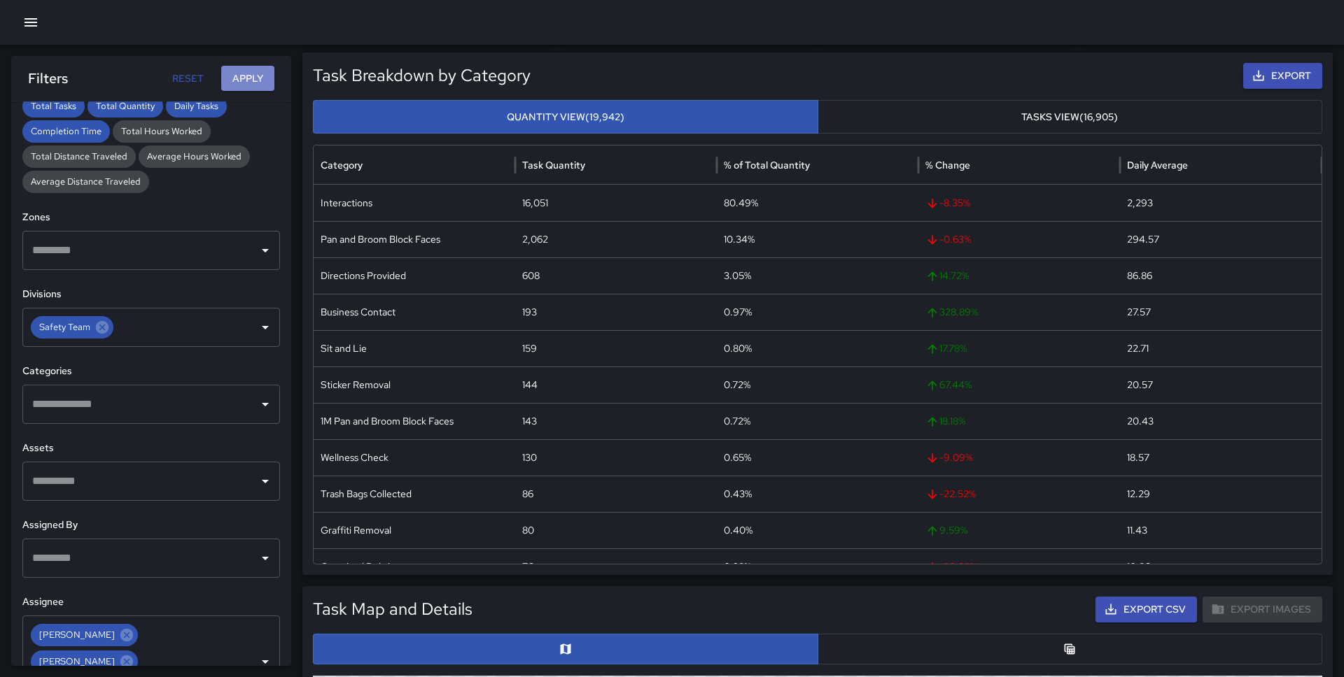
click at [260, 77] on button "Apply" at bounding box center [247, 79] width 53 height 26
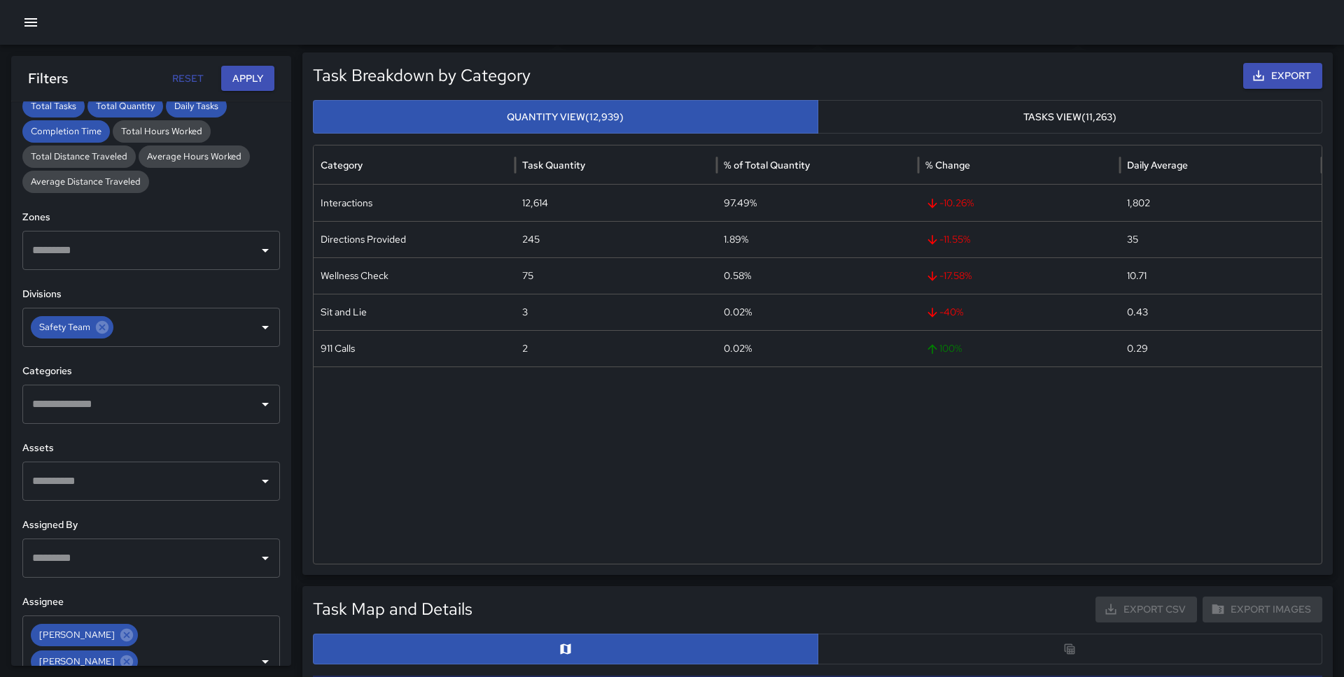
scroll to position [0, 0]
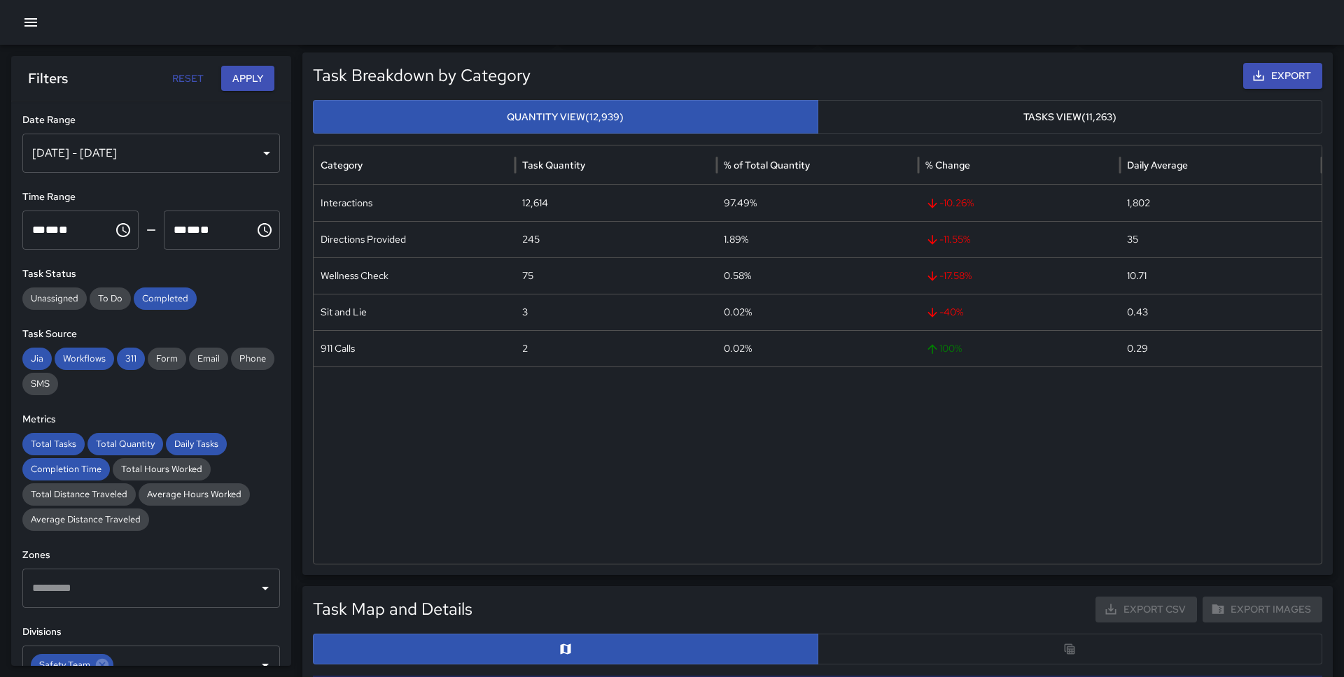
click at [164, 150] on div "[DATE] - [DATE]" at bounding box center [151, 153] width 258 height 39
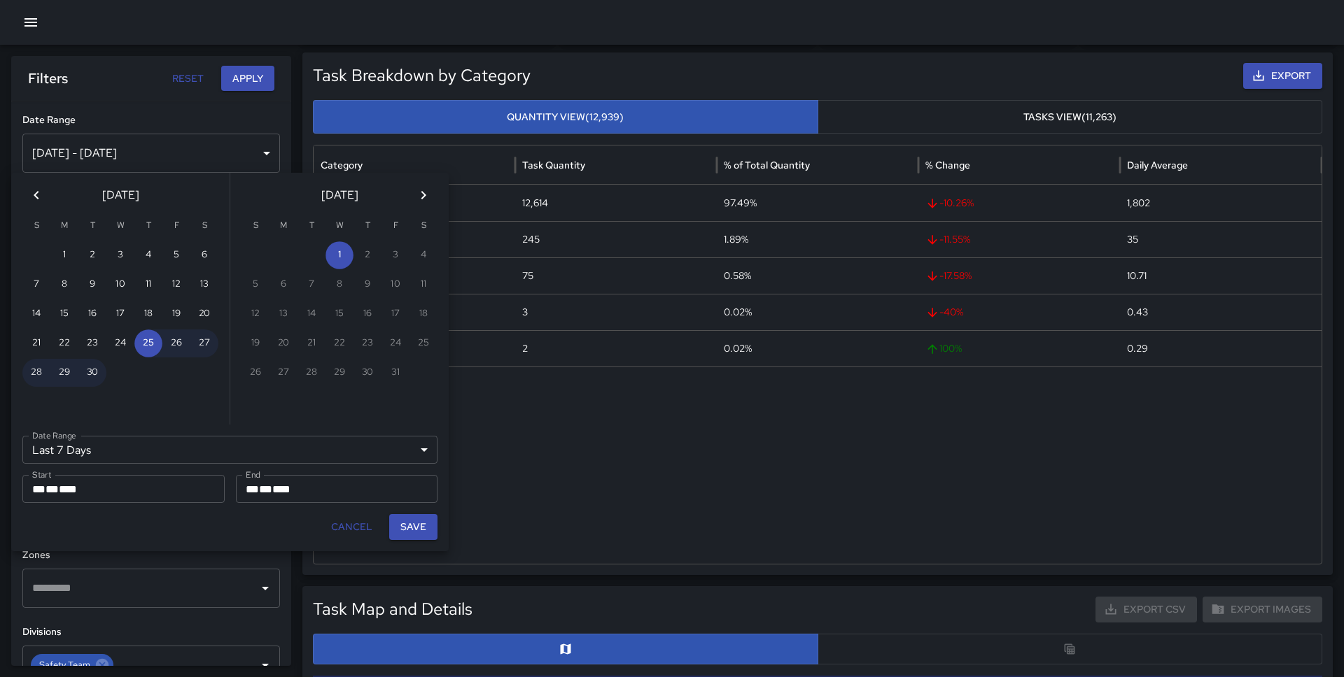
click at [50, 197] on div "[DATE]" at bounding box center [120, 192] width 218 height 39
click at [42, 197] on icon "Previous month" at bounding box center [36, 195] width 17 height 17
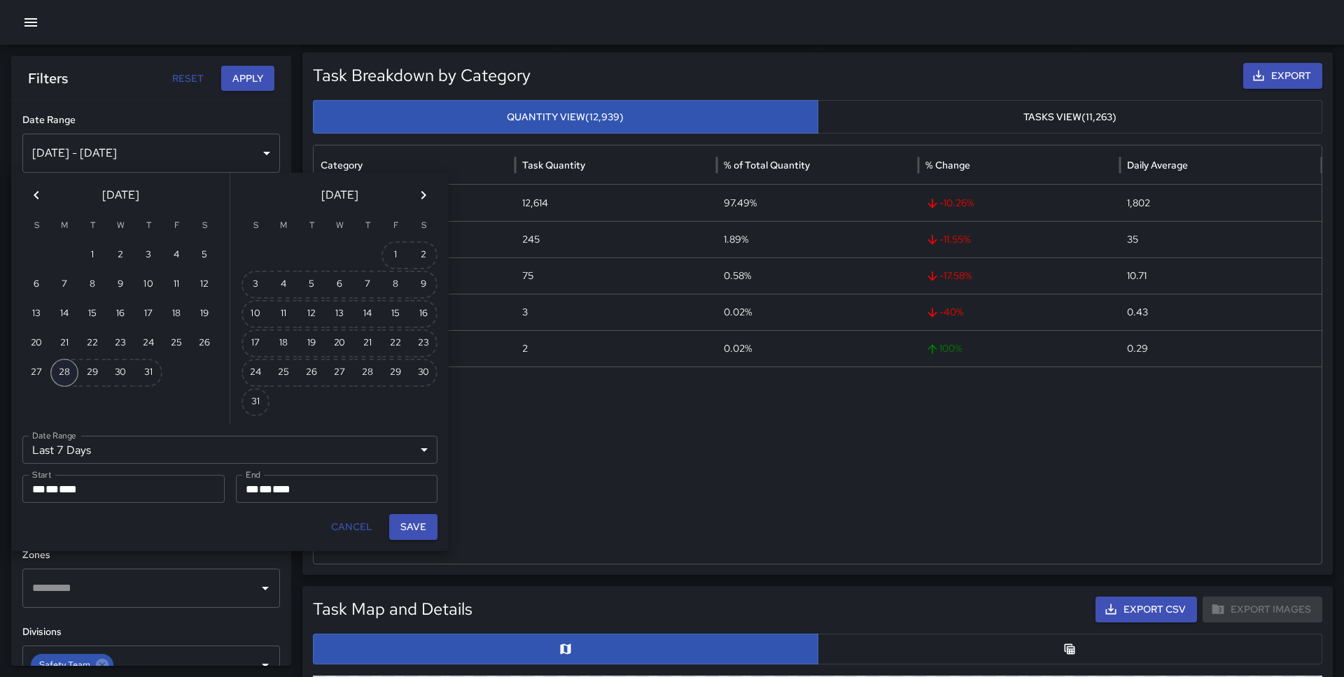
click at [65, 367] on button "28" at bounding box center [64, 373] width 28 height 28
type input "******"
type input "**********"
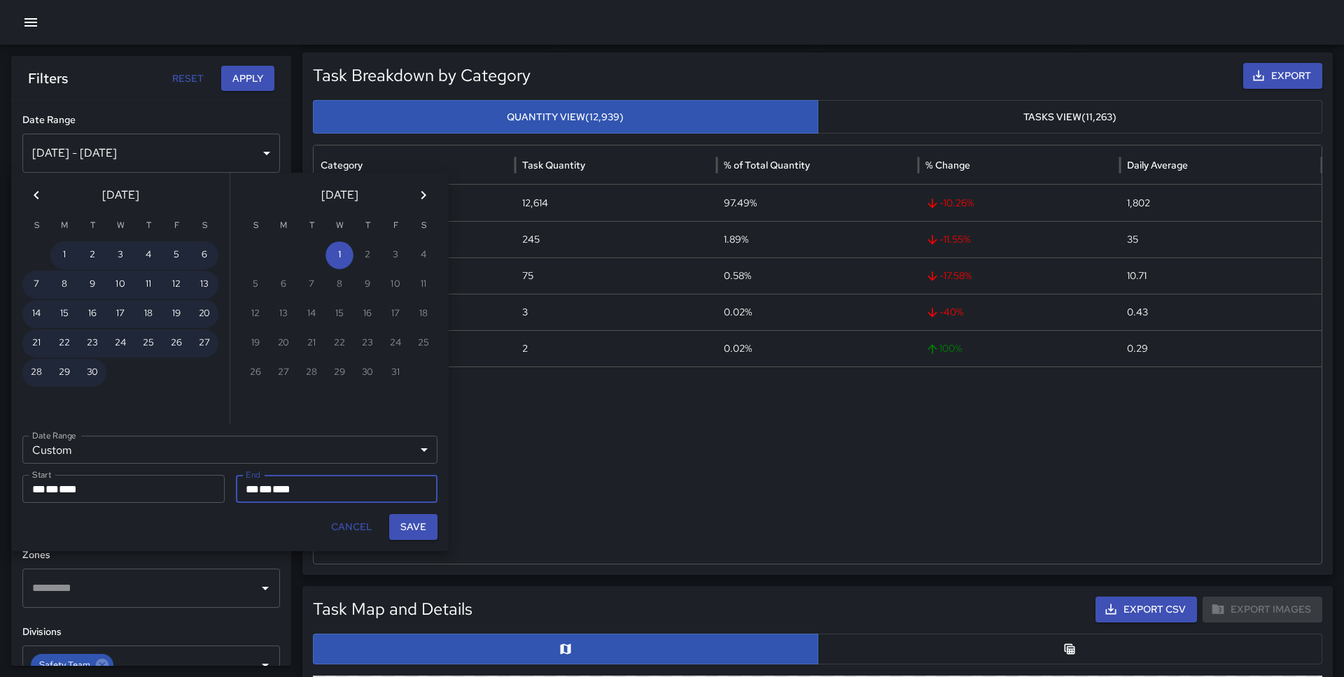
click at [426, 528] on button "Save" at bounding box center [413, 527] width 48 height 26
type input "**********"
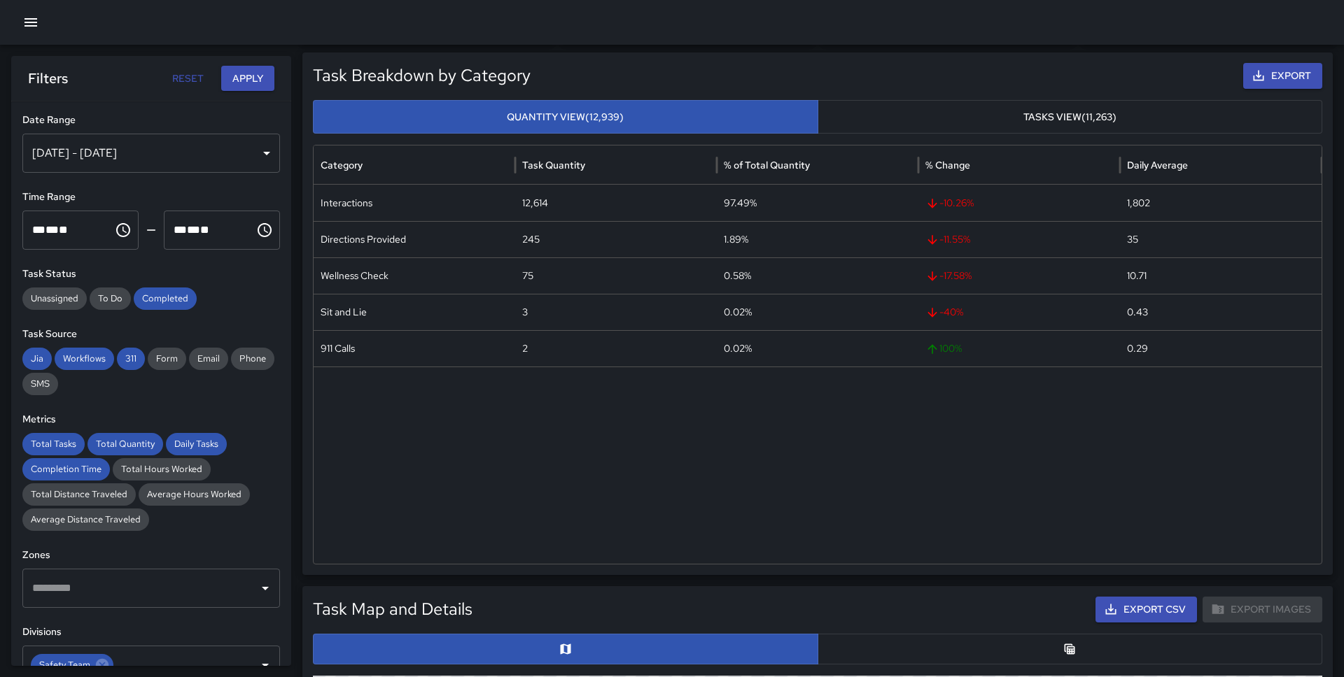
click at [260, 74] on button "Apply" at bounding box center [247, 79] width 53 height 26
